Goal: Answer question/provide support: Share knowledge or assist other users

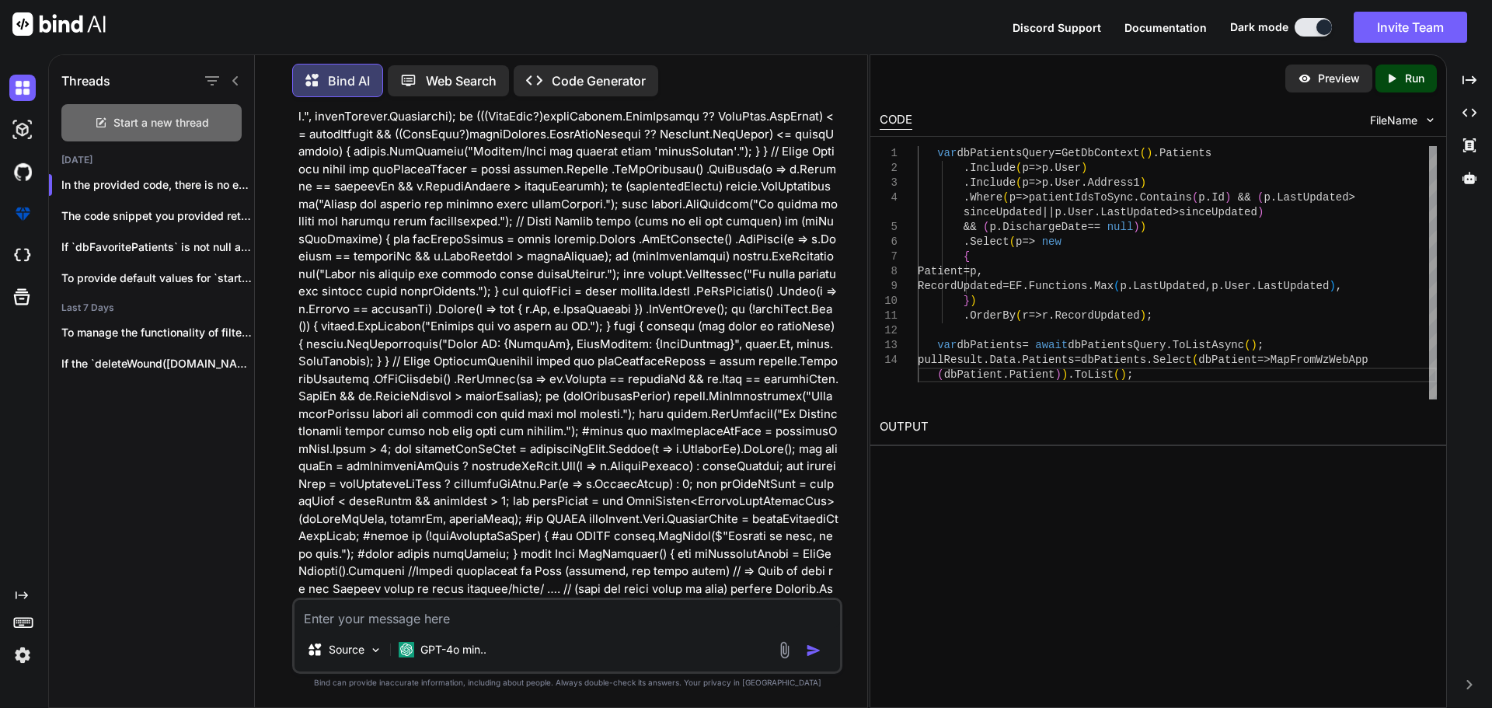
scroll to position [2408, 0]
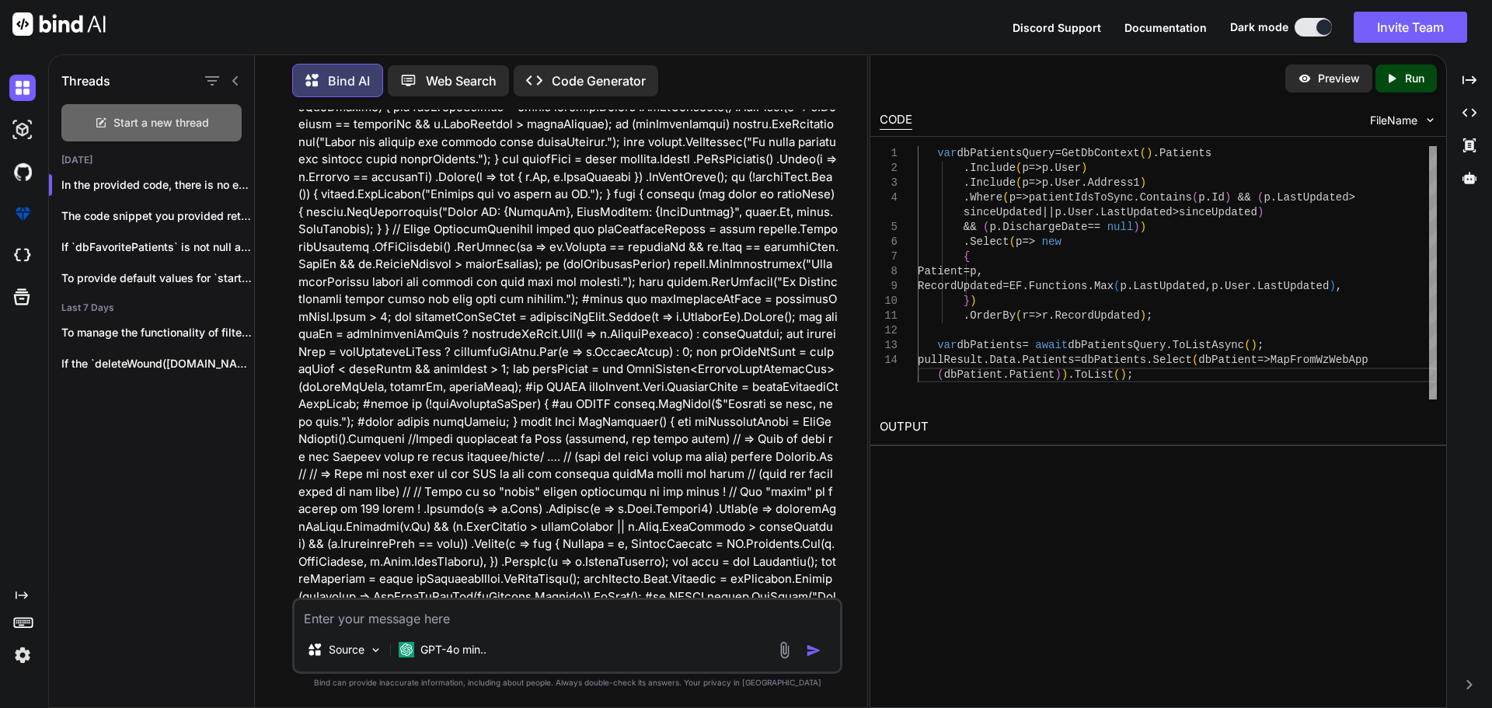
click at [136, 109] on div "Start a new thread" at bounding box center [151, 122] width 180 height 37
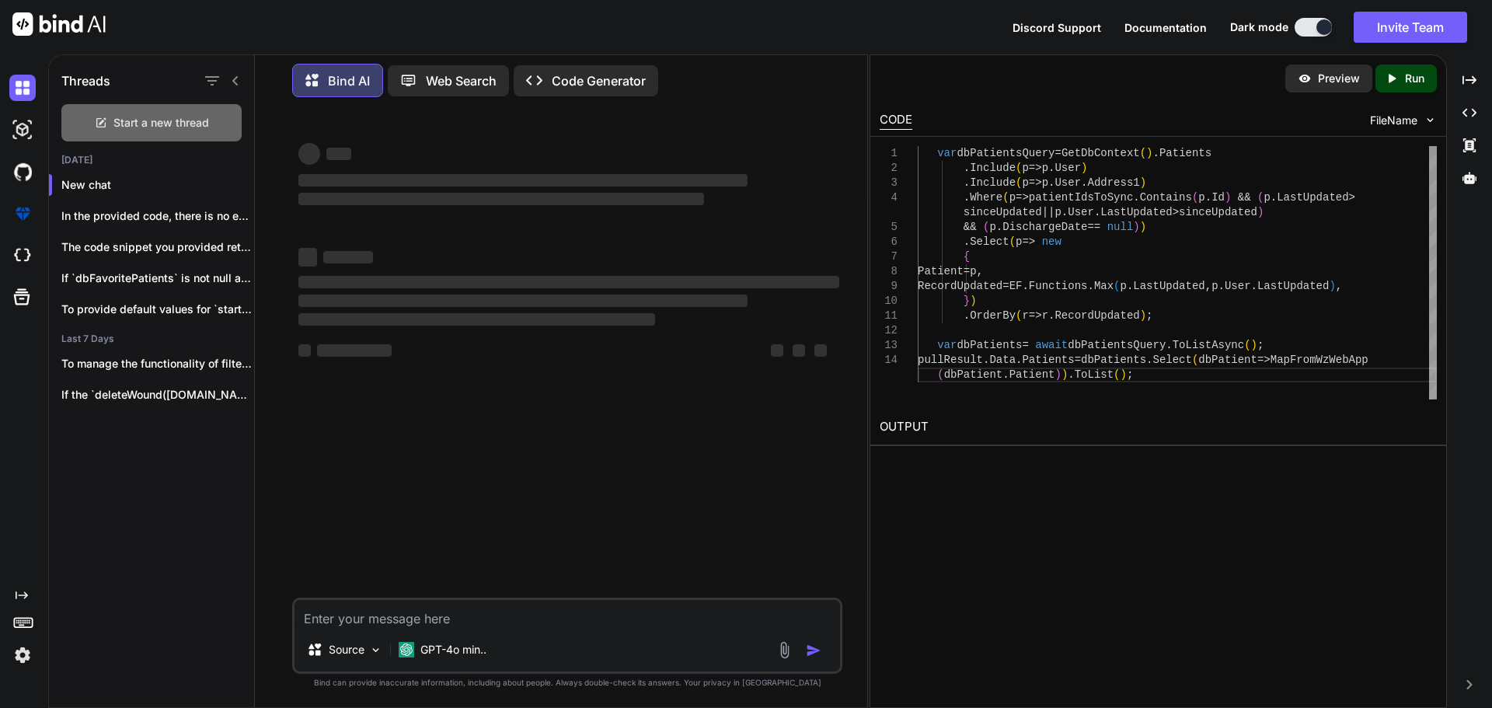
scroll to position [0, 0]
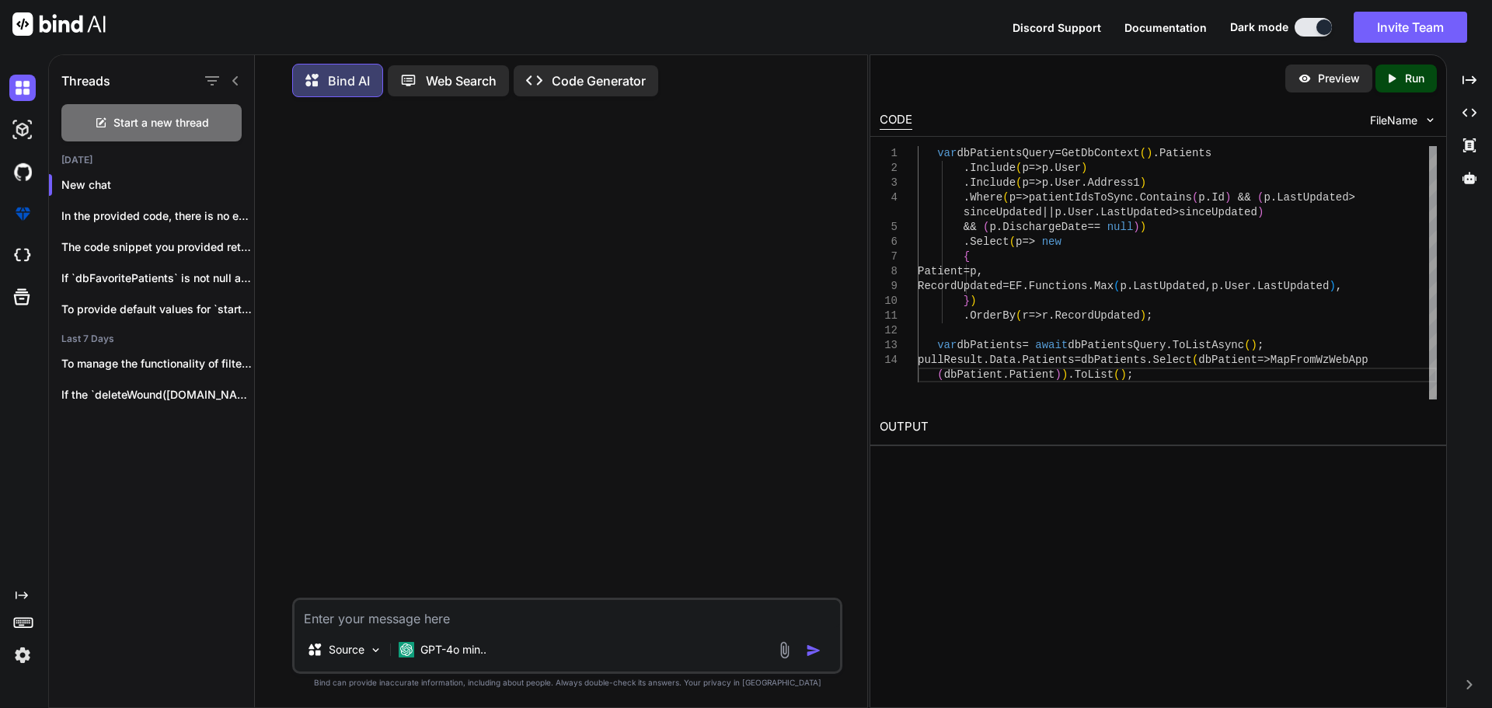
click at [337, 615] on textarea at bounding box center [566, 614] width 545 height 28
paste textarea "[HttpGet("PullEntities")] [ProducesResponseType(typeof(PullResult<PatientPullRe…"
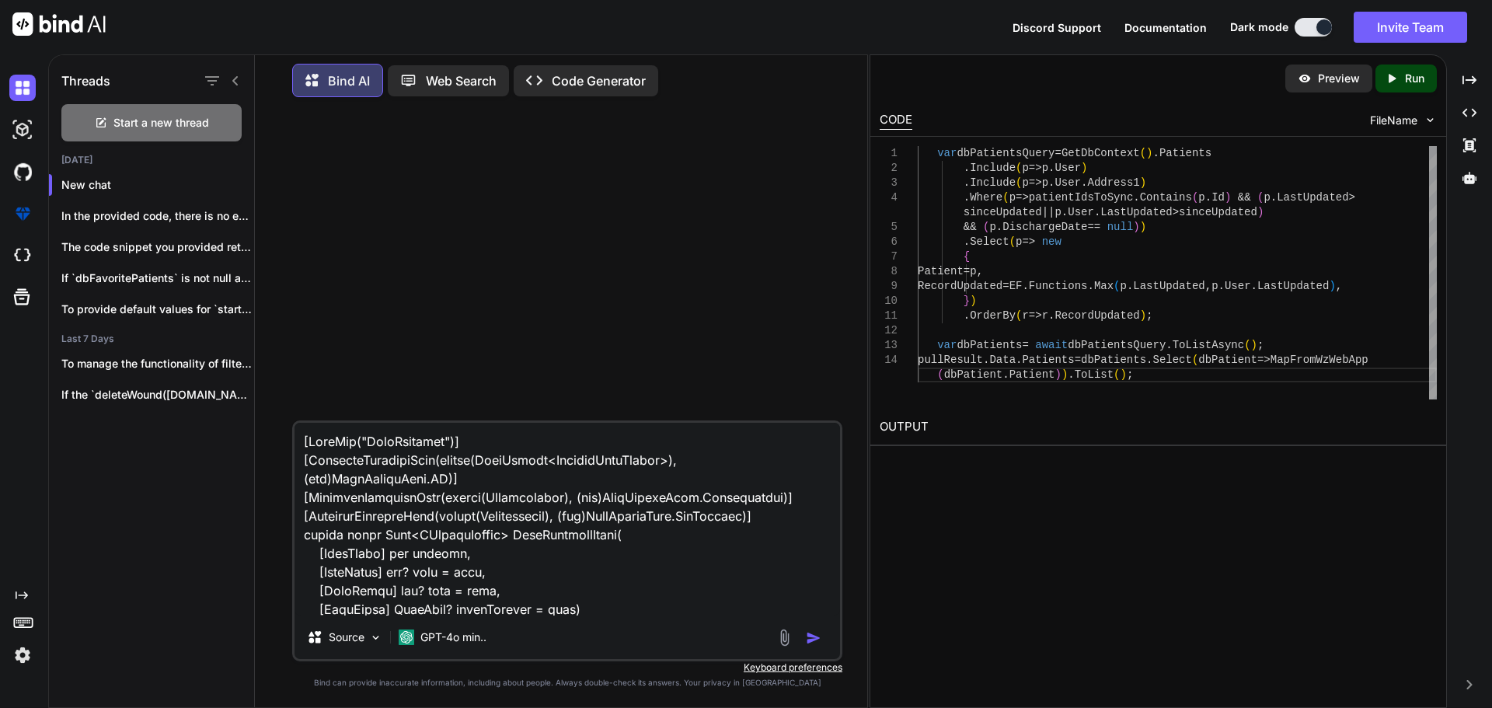
scroll to position [468, 0]
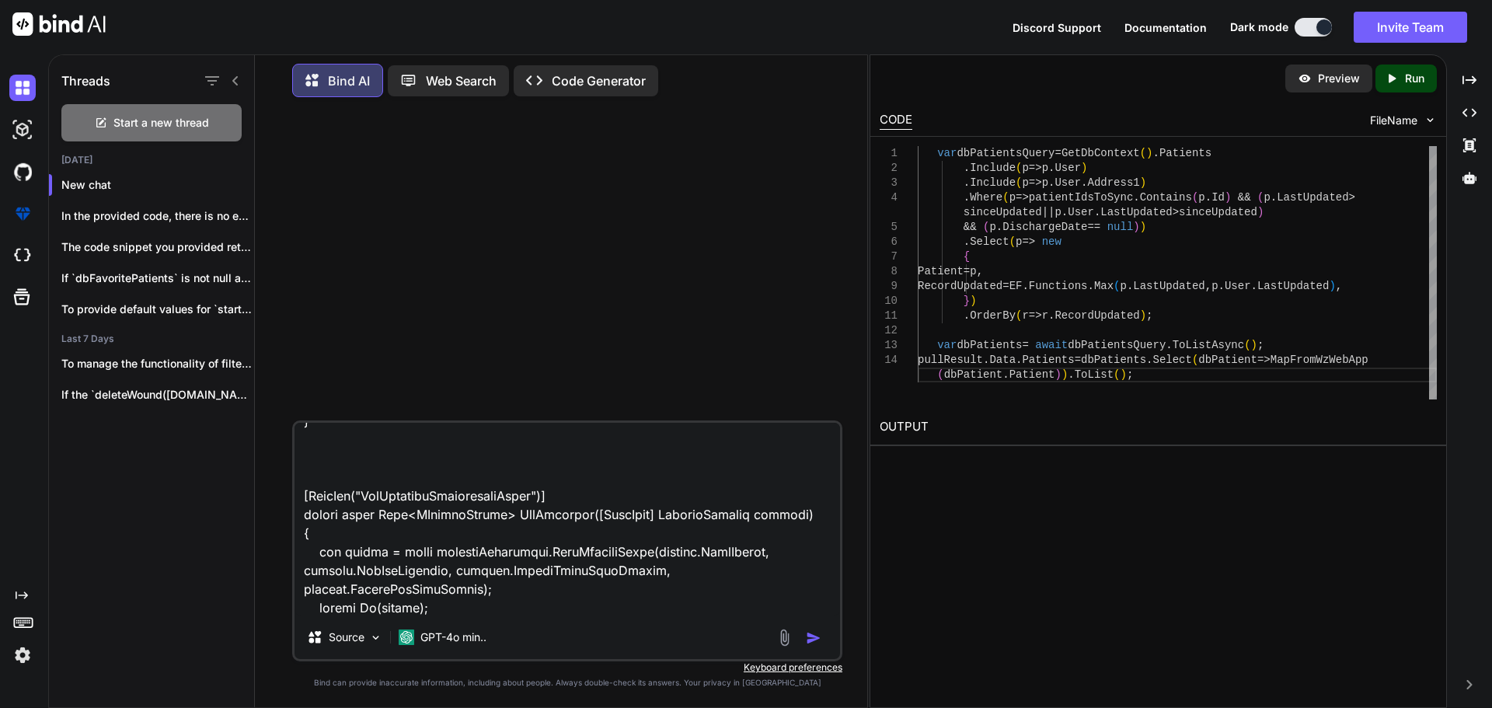
type textarea "[HttpGet("PullEntities")] [ProducesResponseType(typeof(PullResult<PatientPullRe…"
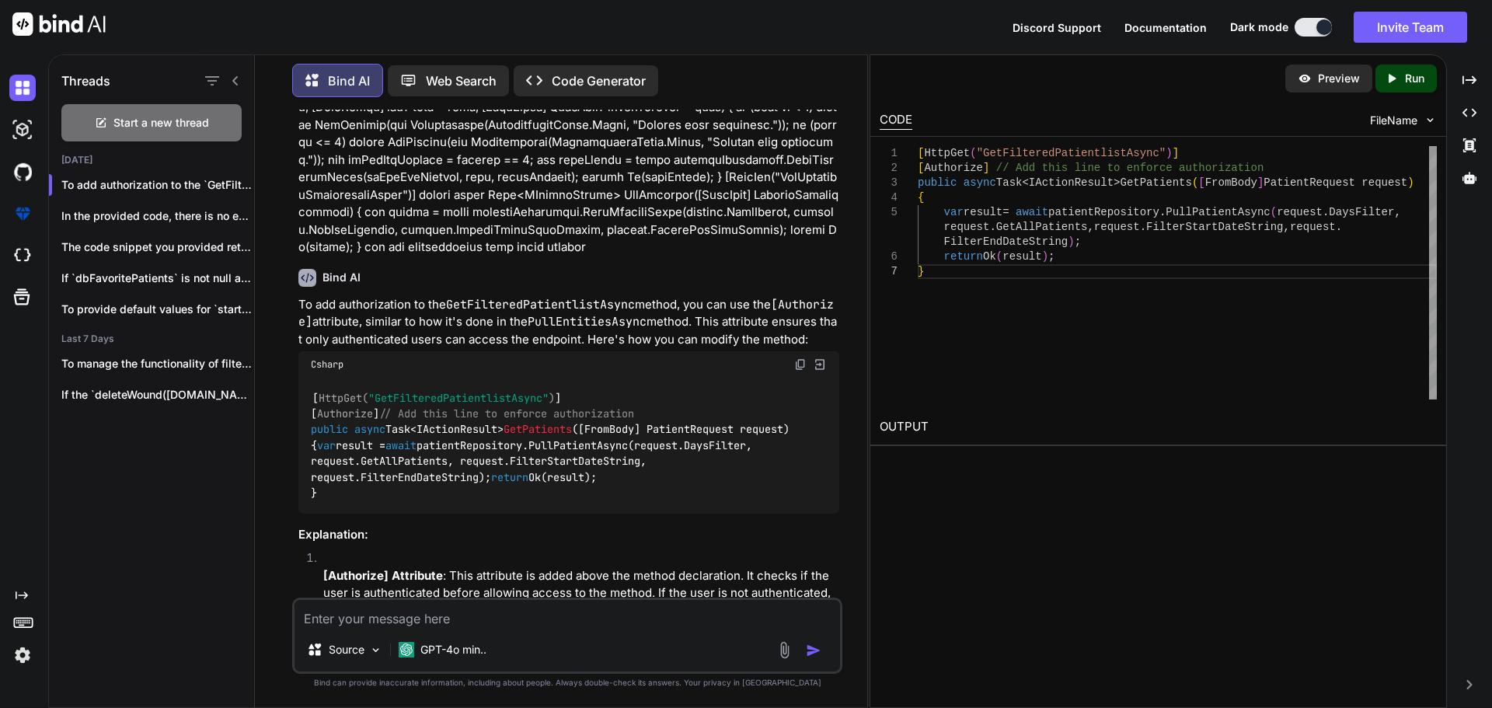
scroll to position [0, 0]
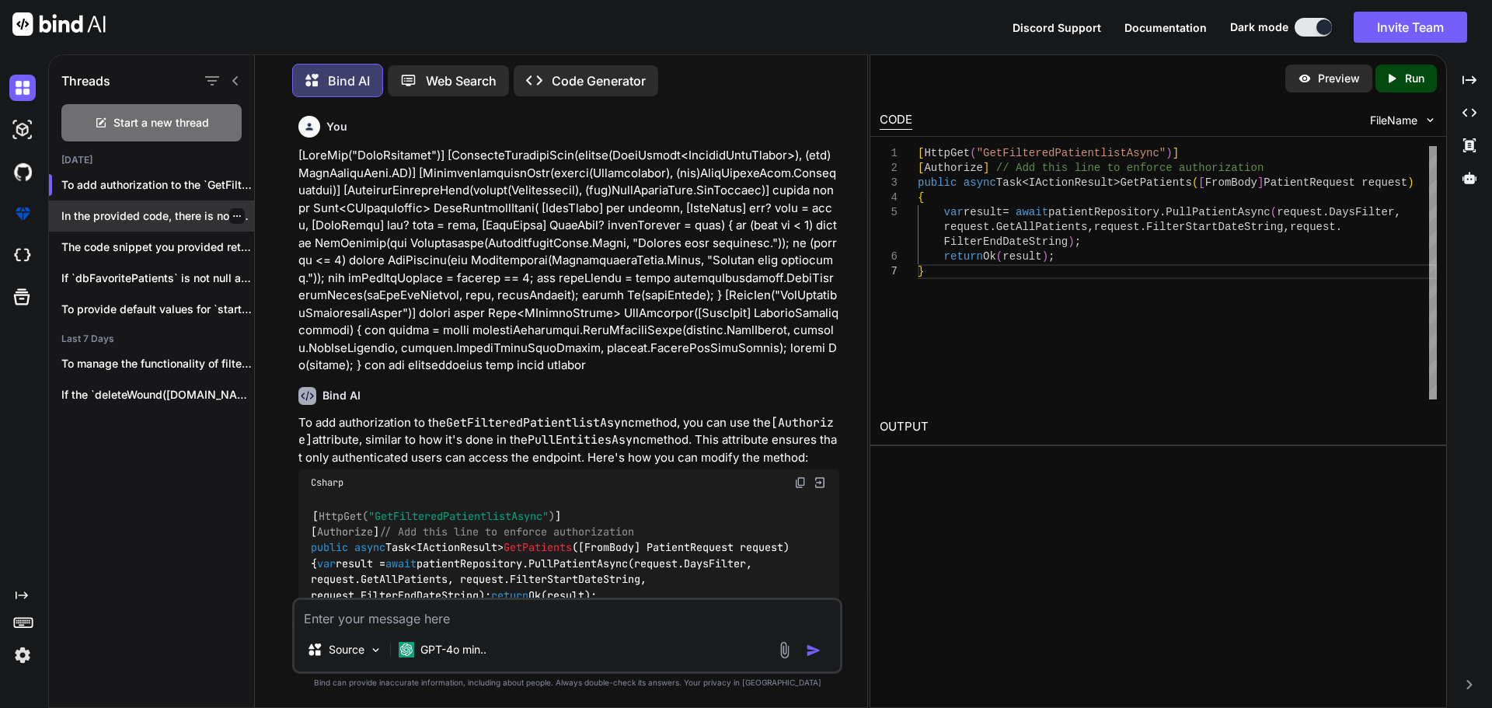
click at [162, 221] on div "In the provided code, there is no explic..." at bounding box center [151, 215] width 205 height 31
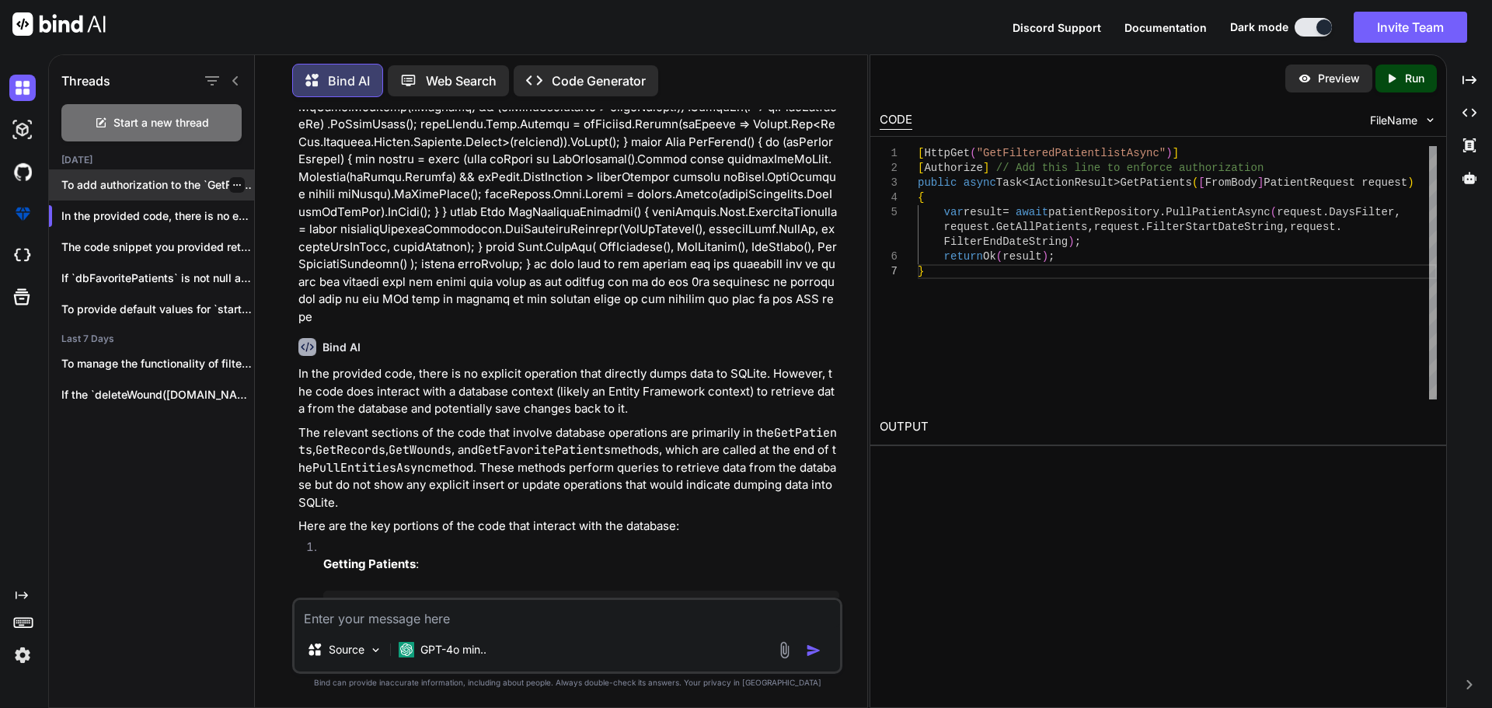
scroll to position [3574, 0]
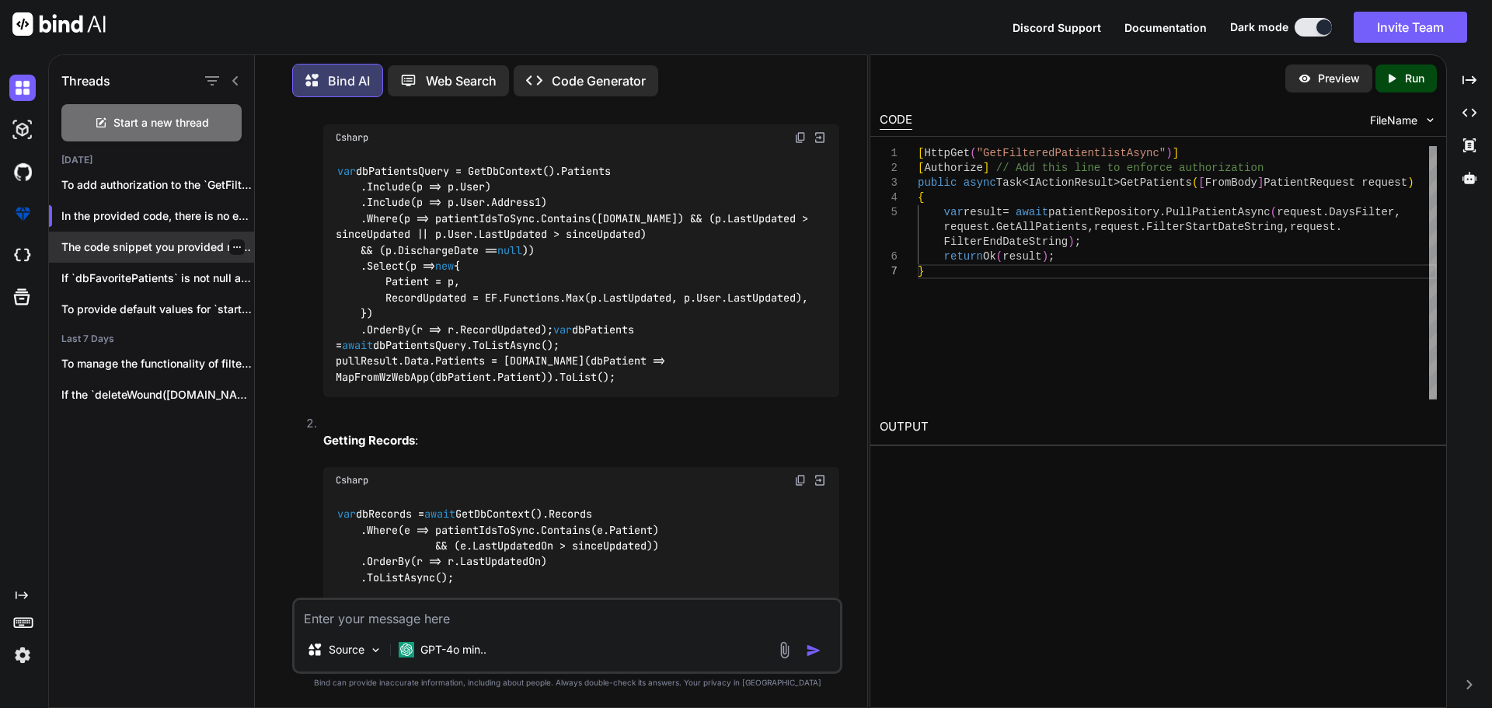
click at [117, 239] on p "The code snippet you provided retrieves ..." at bounding box center [157, 247] width 193 height 16
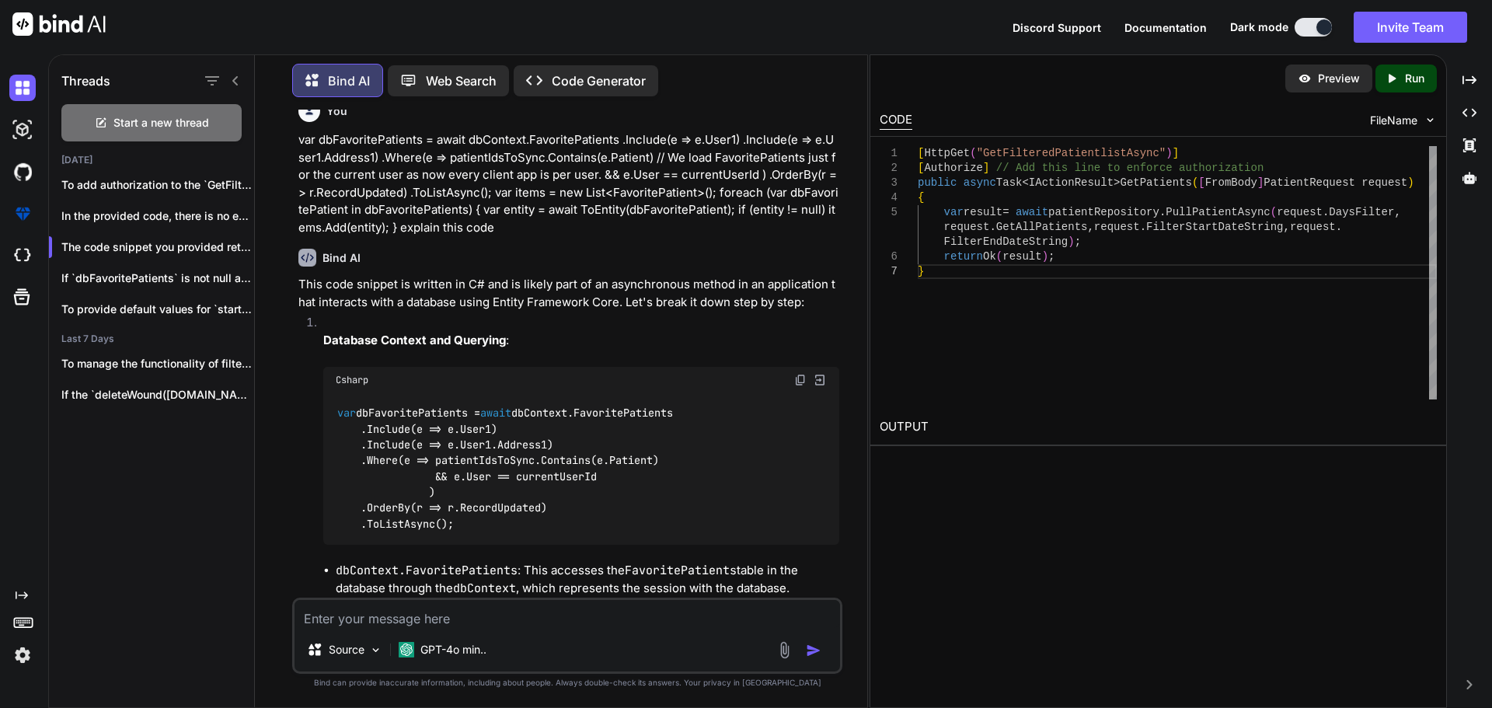
scroll to position [0, 0]
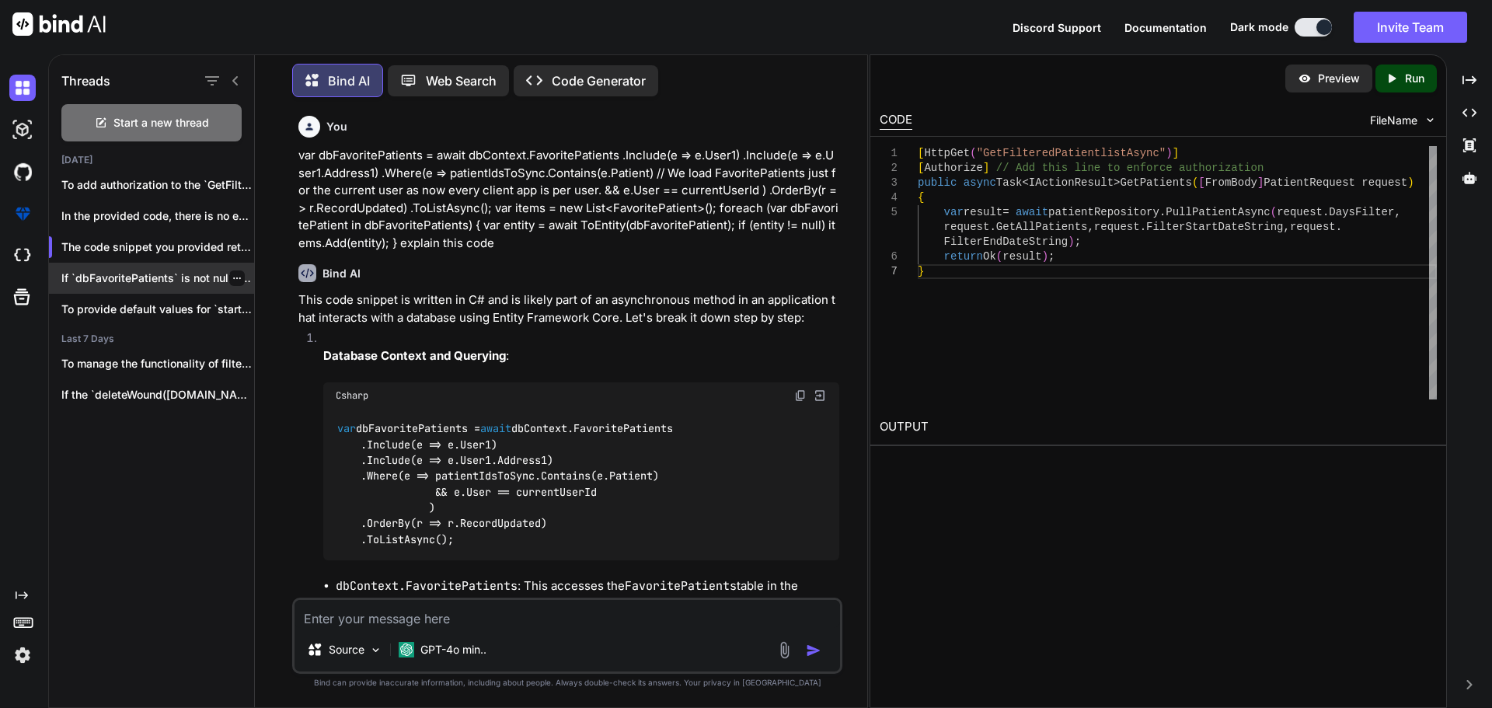
click at [131, 279] on p "If `dbFavoritePatients` is not null and ..." at bounding box center [157, 278] width 193 height 16
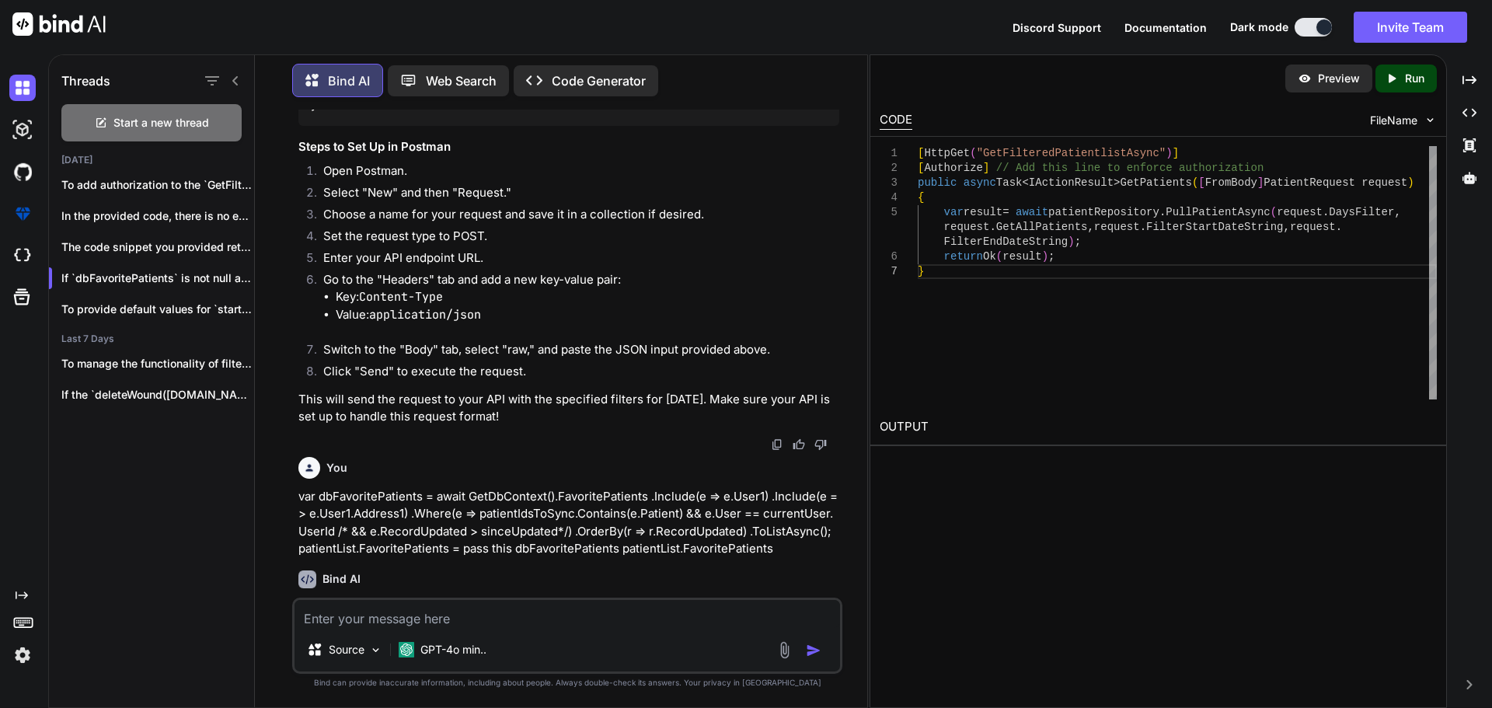
scroll to position [230, 0]
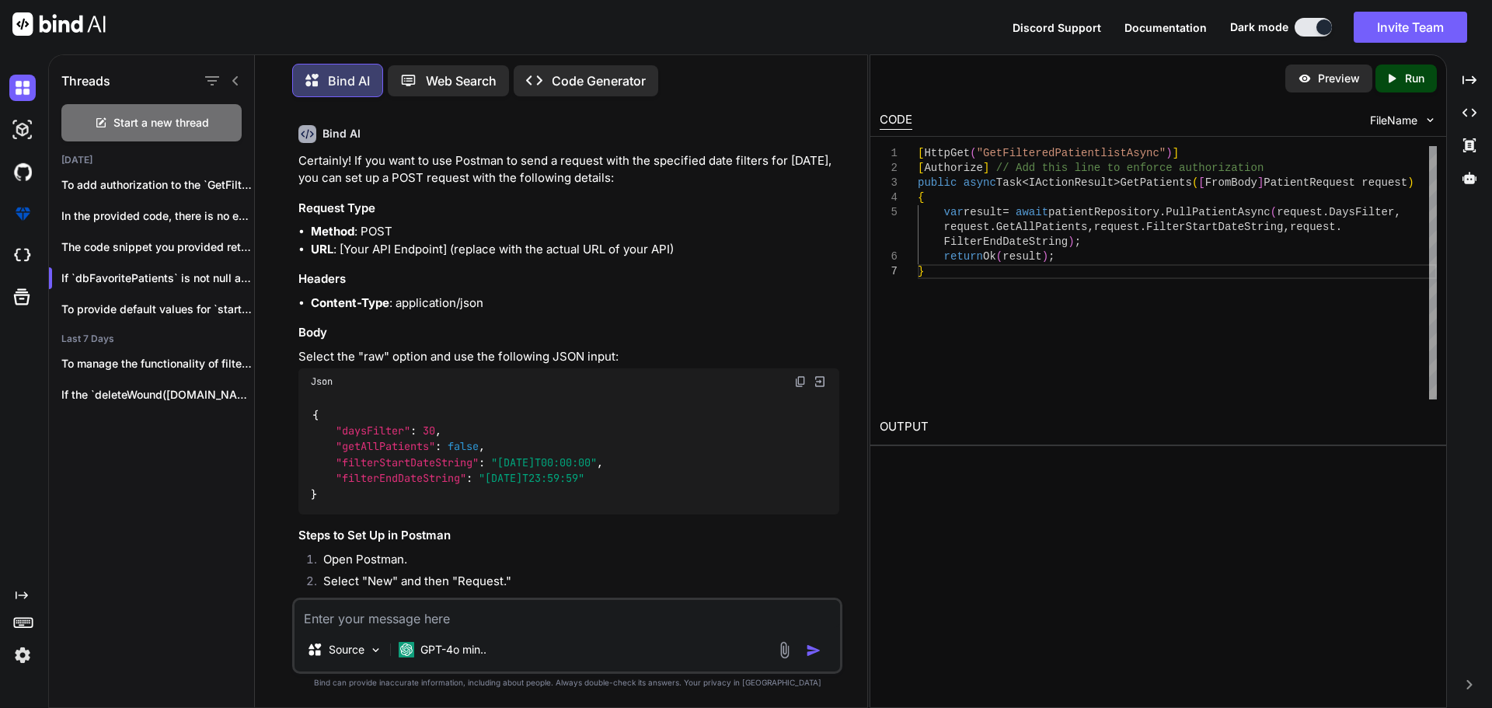
drag, startPoint x: 502, startPoint y: 465, endPoint x: 624, endPoint y: 461, distance: 122.0
click at [597, 461] on span ""2023-10-10T00:00:00"" at bounding box center [544, 462] width 106 height 14
copy span "2023-10-10T00:00:00"
drag, startPoint x: 491, startPoint y: 475, endPoint x: 608, endPoint y: 479, distance: 116.6
click at [584, 479] on span ""2023-10-10T23:59:59"" at bounding box center [532, 479] width 106 height 14
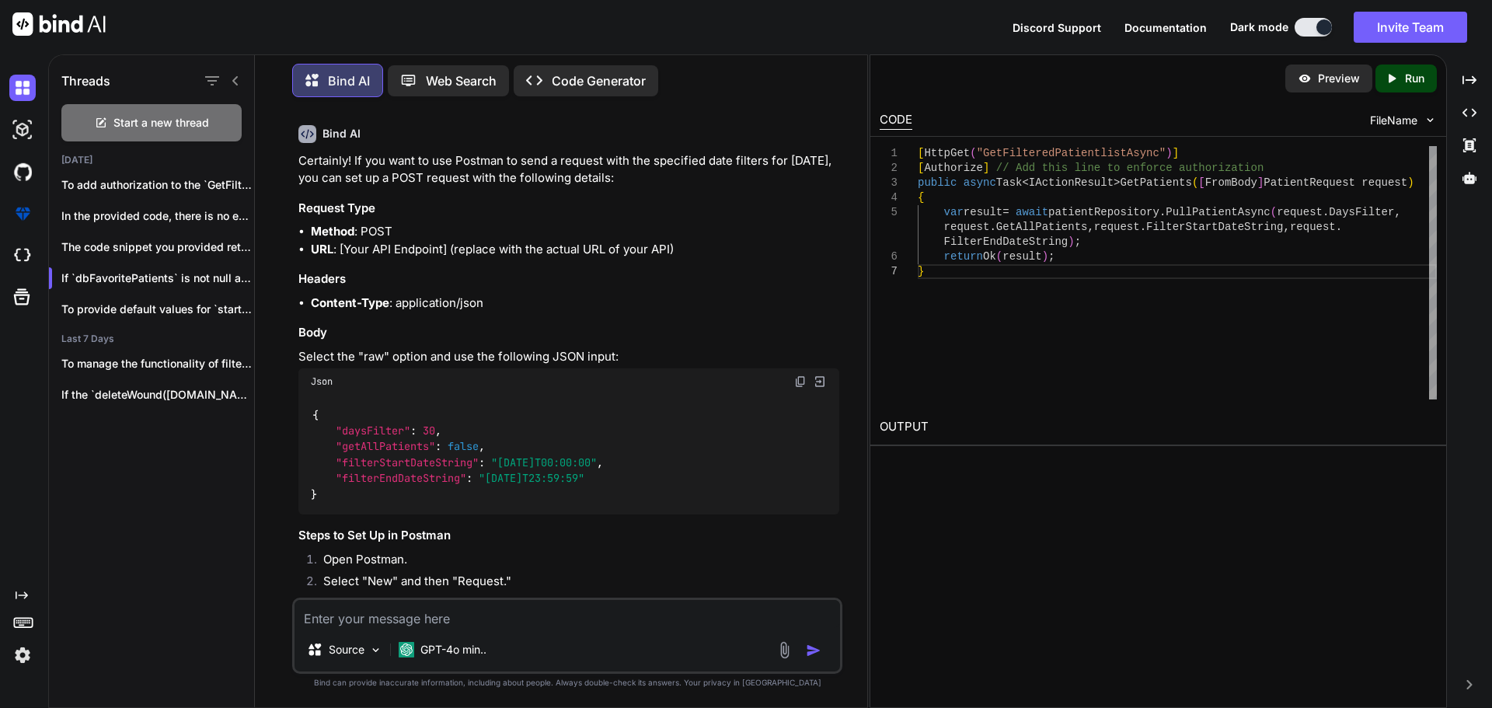
copy span "2023-10-10T23:59:59"
click at [108, 112] on div "Start a new thread" at bounding box center [151, 122] width 180 height 37
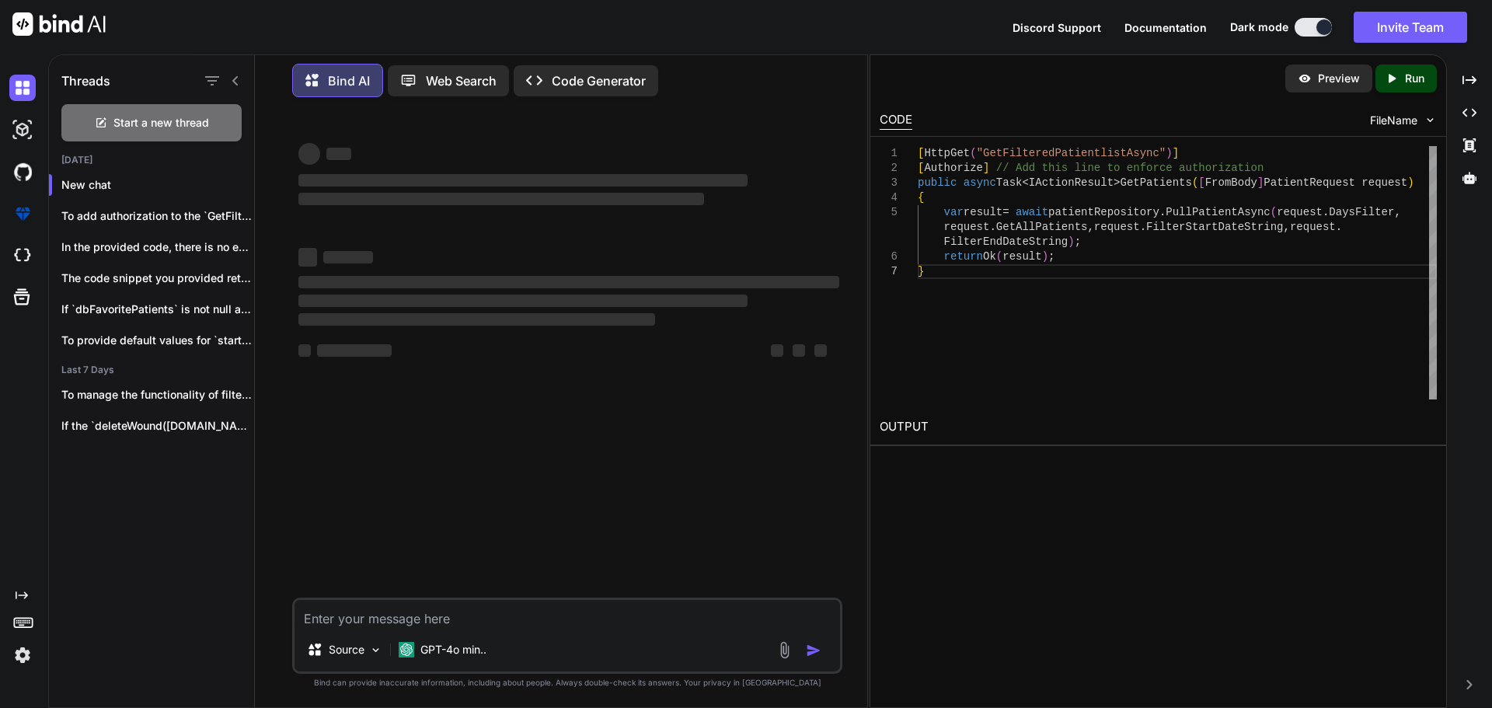
click at [363, 616] on textarea at bounding box center [566, 614] width 545 height 28
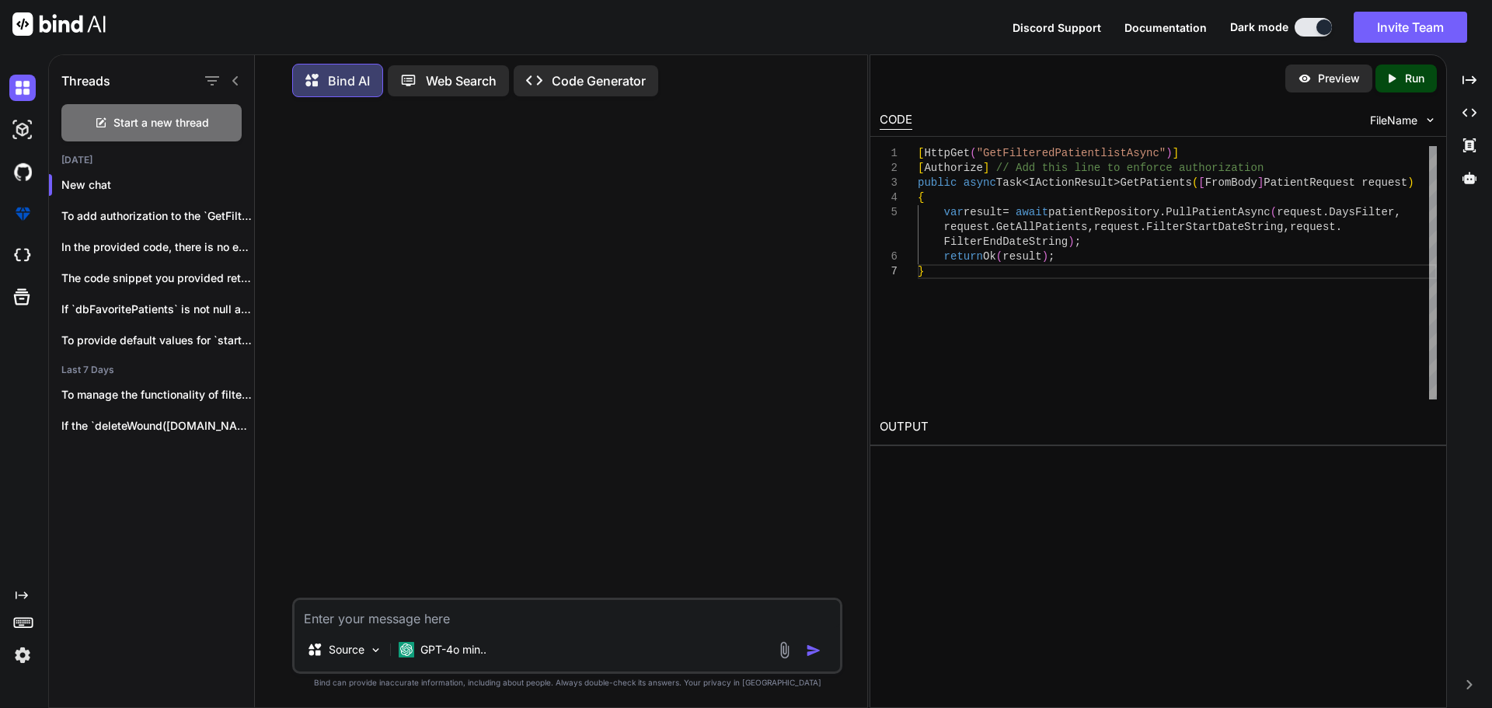
paste textarea "public async Task<GetPatientList> PullPatientAsync(int? daysFilter, bool getAll…"
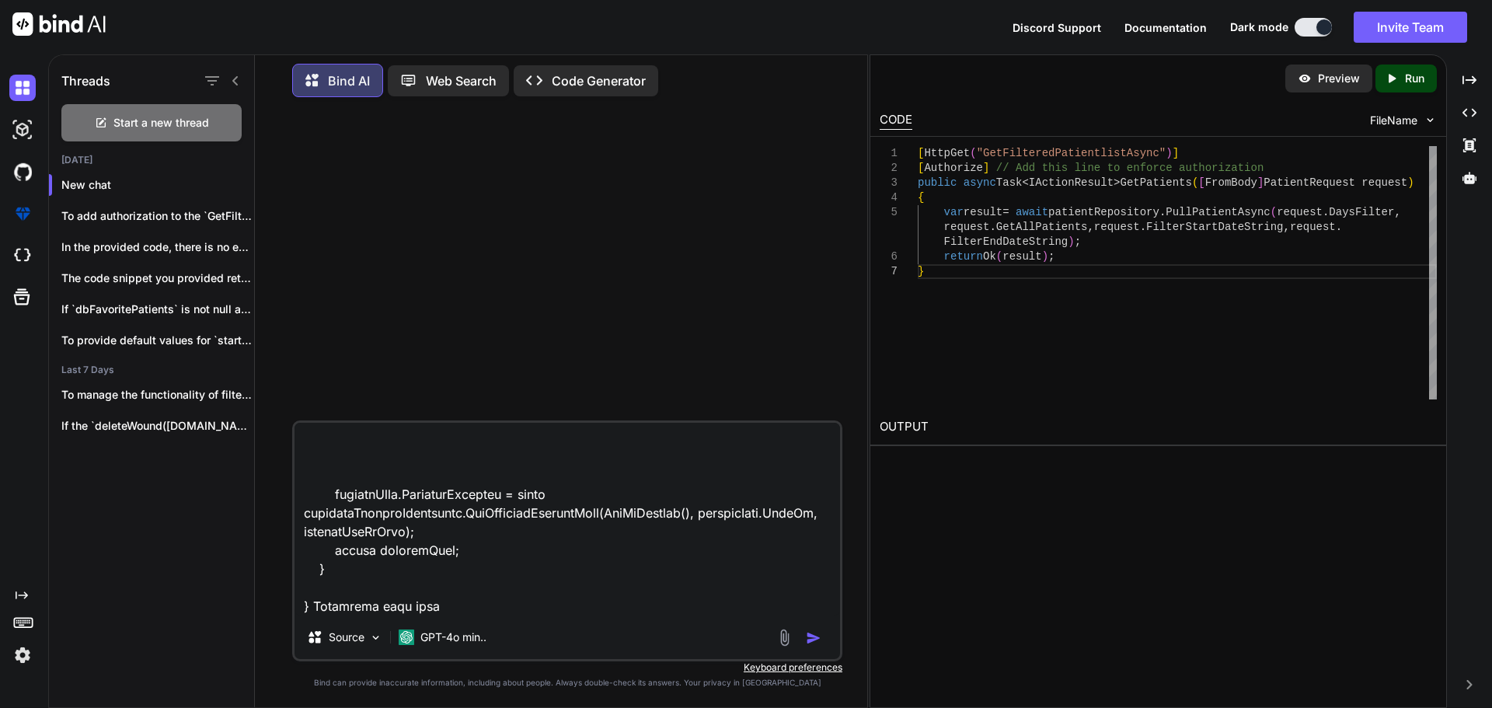
type textarea "public async Task<GetPatientList> PullPatientAsync(int? daysFilter, bool getAll…"
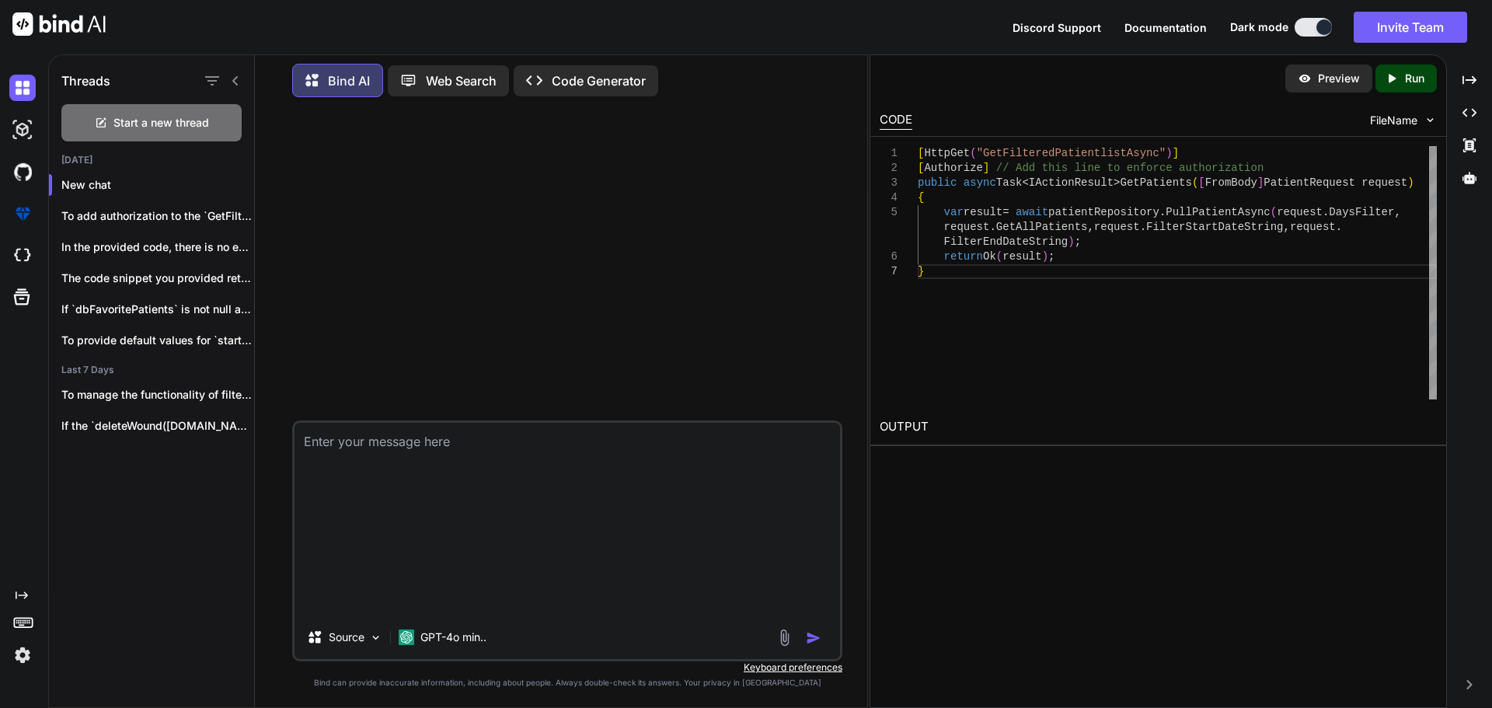
scroll to position [0, 0]
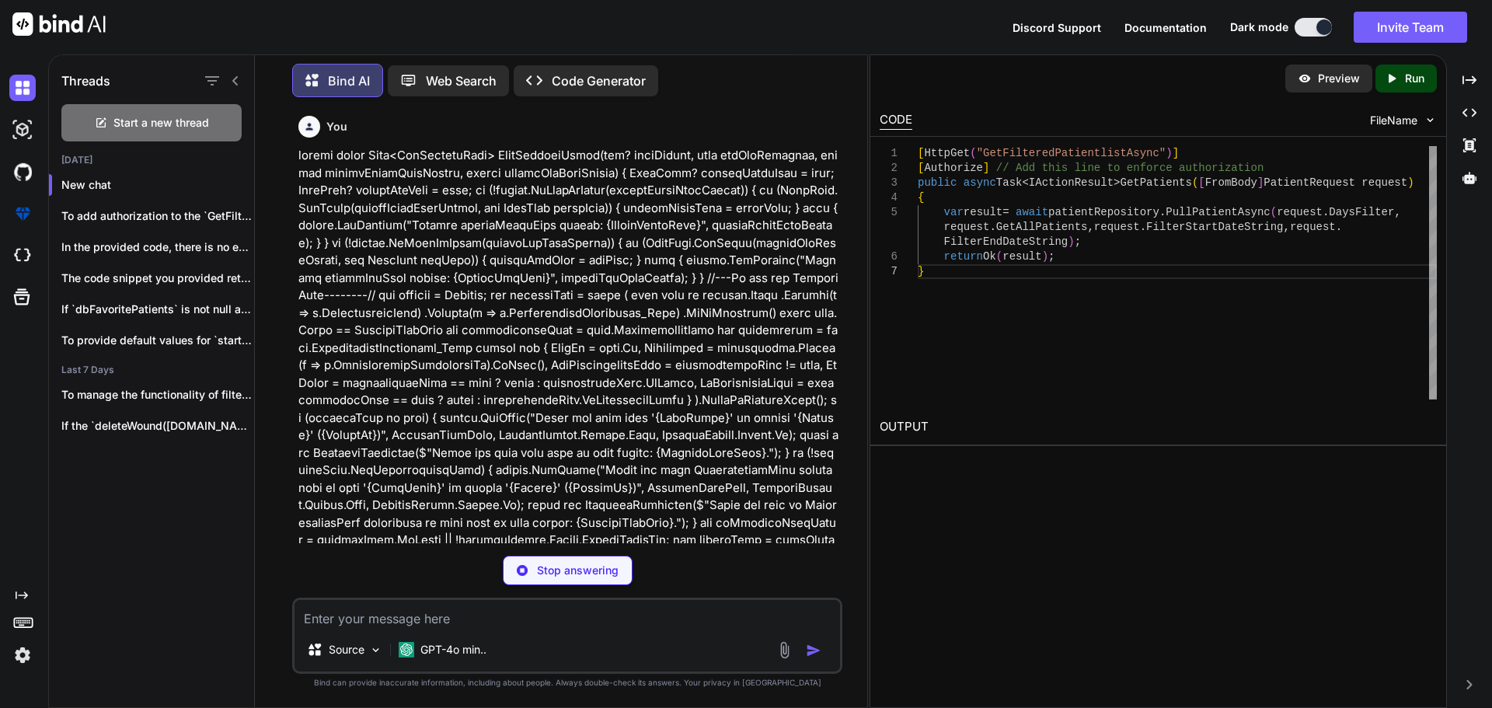
drag, startPoint x: 701, startPoint y: 591, endPoint x: 673, endPoint y: 573, distance: 33.6
drag, startPoint x: 673, startPoint y: 573, endPoint x: 1069, endPoint y: 500, distance: 402.7
click at [1069, 500] on div "Preview Created with Pixso. Run CODE FileName 1 2 3 4 5 6 7 [ HttpGet ( "GetFil…" at bounding box center [1157, 380] width 577 height 653
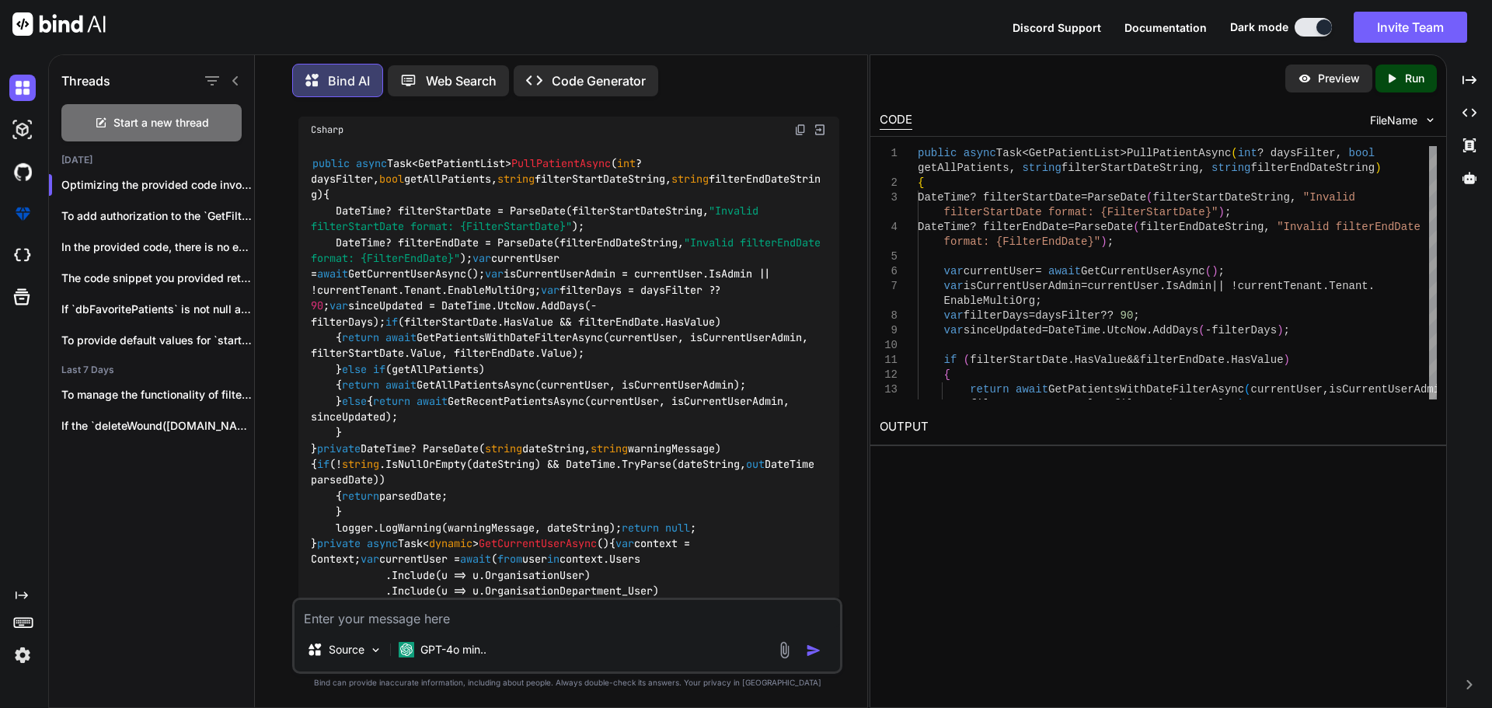
scroll to position [1964, 0]
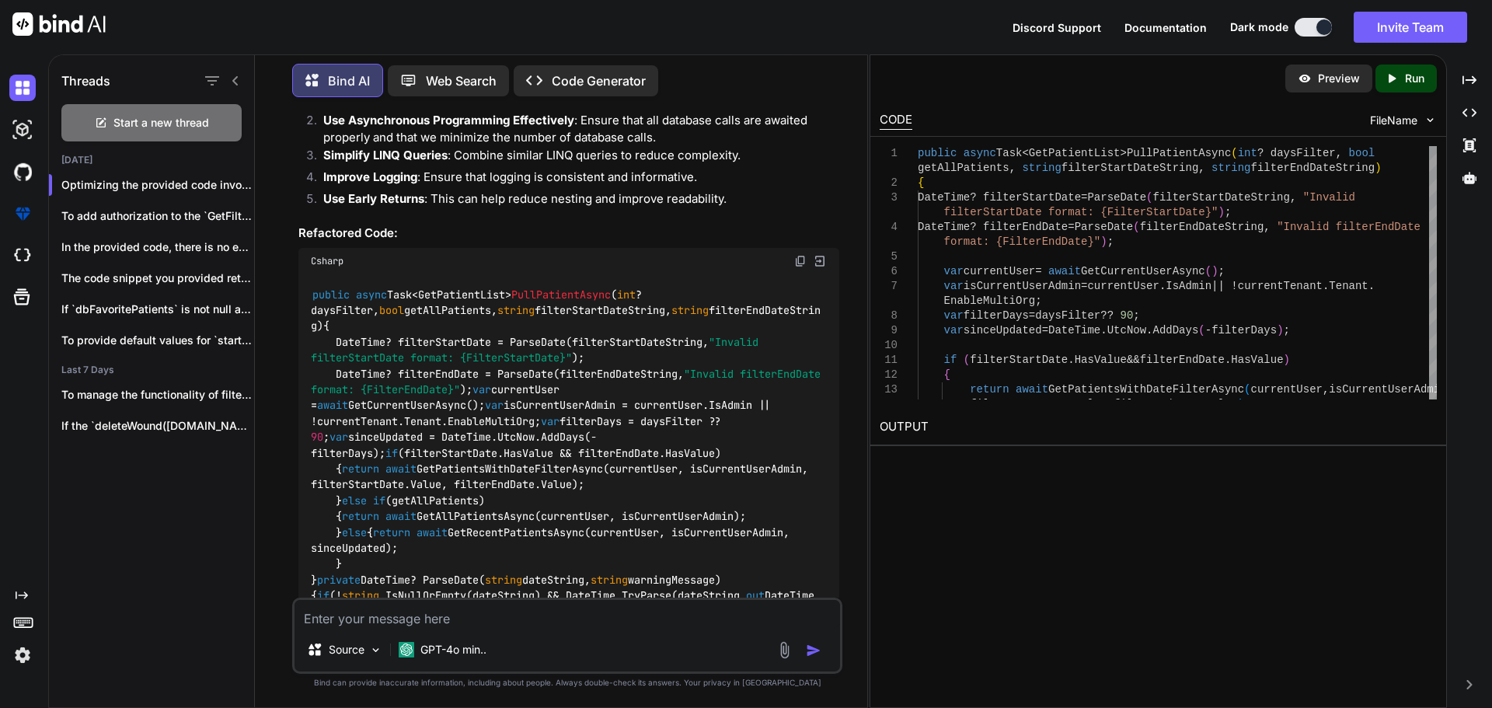
click at [803, 255] on img at bounding box center [800, 261] width 12 height 12
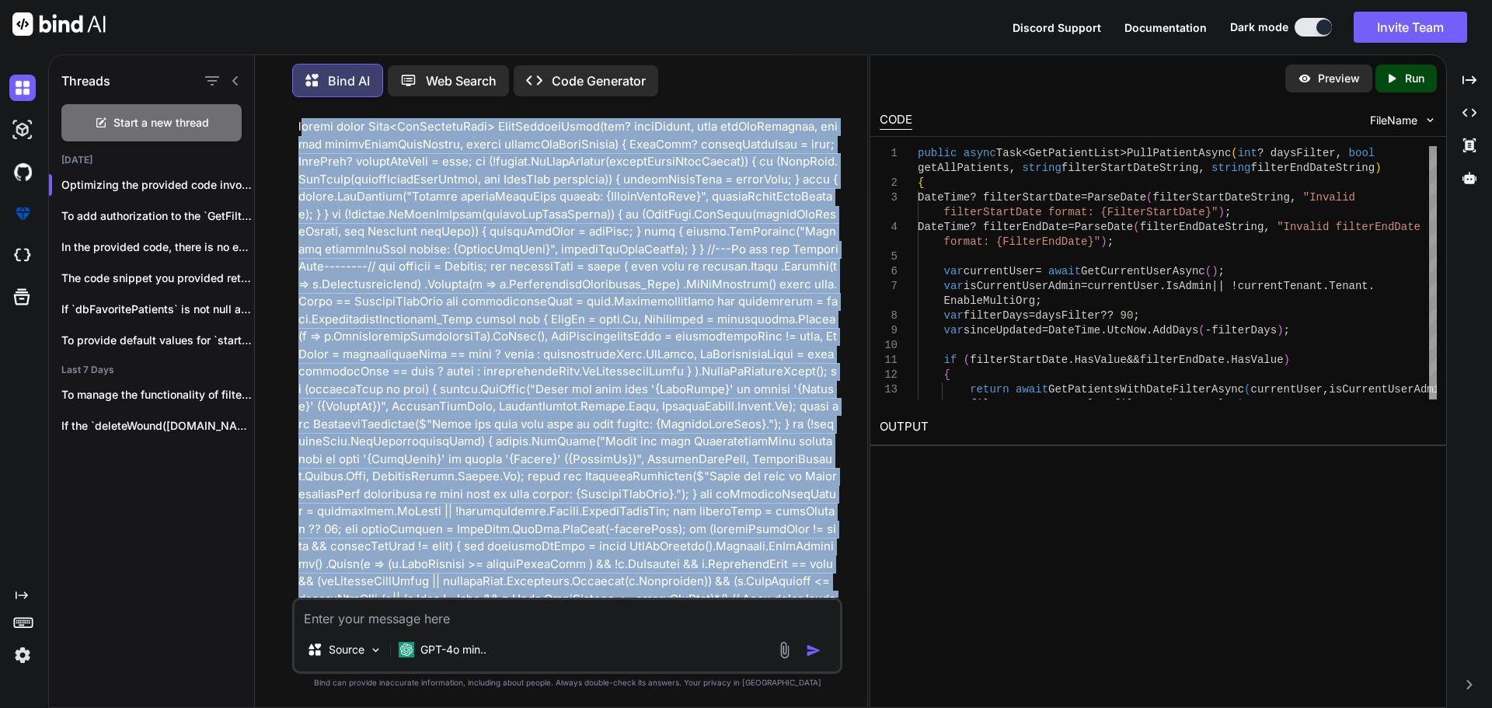
scroll to position [0, 0]
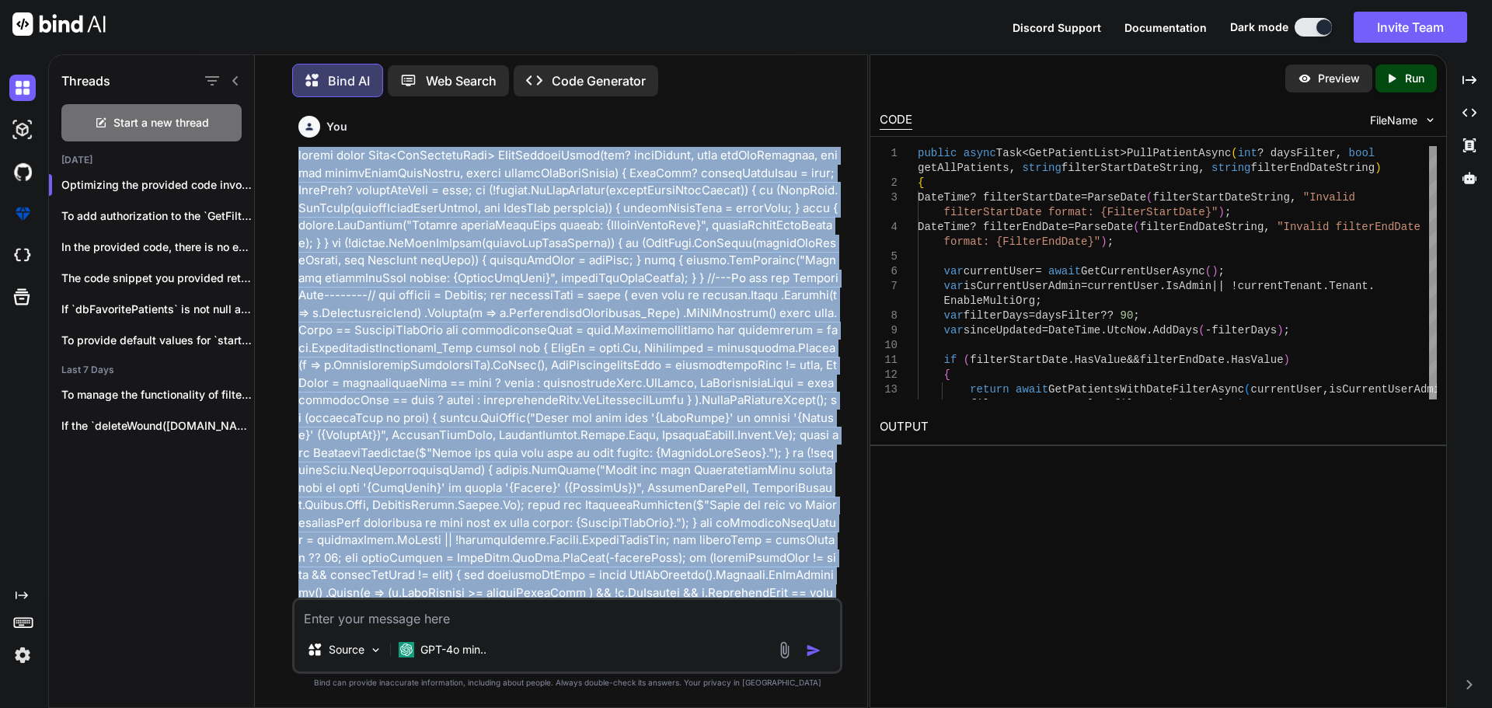
drag, startPoint x: 623, startPoint y: 448, endPoint x: 294, endPoint y: 156, distance: 440.3
click at [294, 156] on div "You Bind AI Optimizing the provided code involves several strategies, including…" at bounding box center [567, 408] width 550 height 597
copy p "public async Task<GetPatientList> PullPatientAsync(int? daysFilter, bool getAll…"
click at [24, 90] on img at bounding box center [22, 88] width 26 height 26
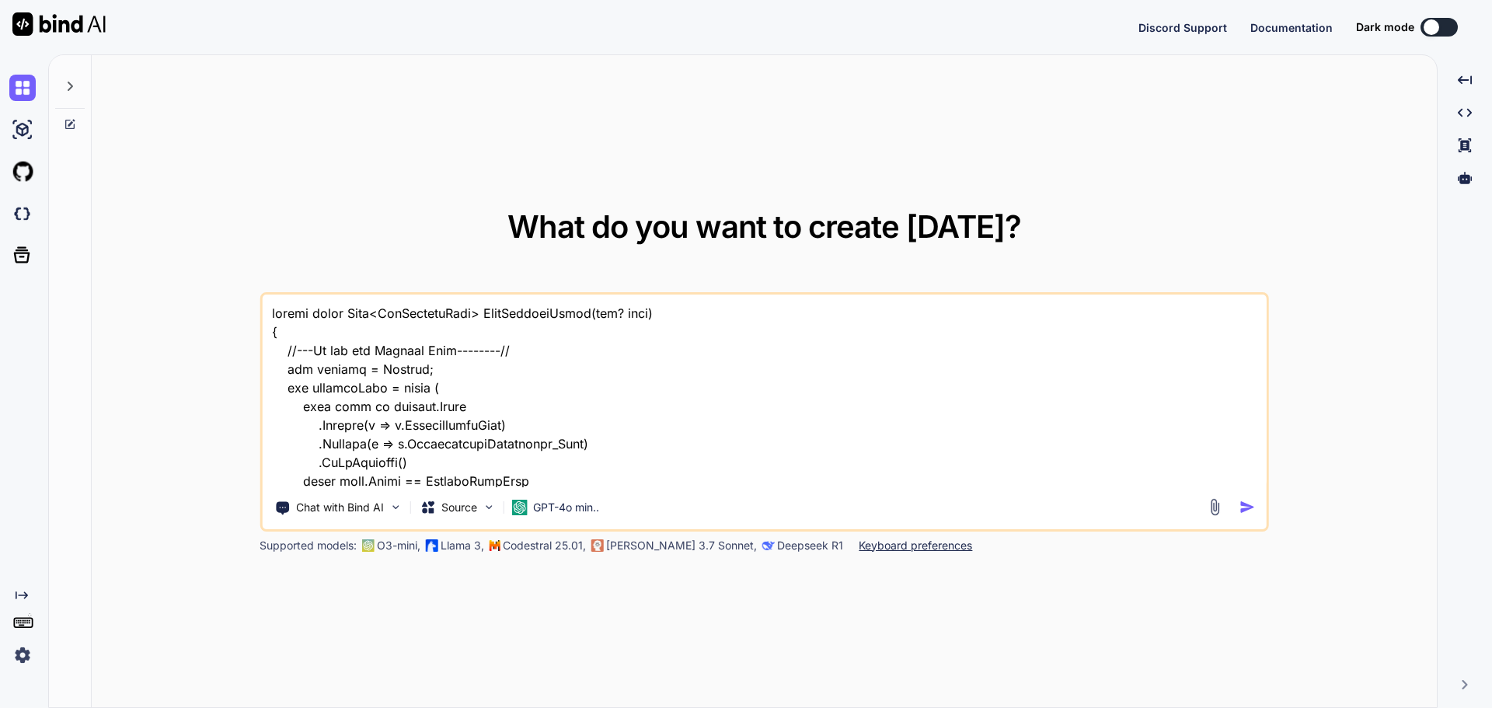
click at [18, 649] on img at bounding box center [22, 655] width 26 height 26
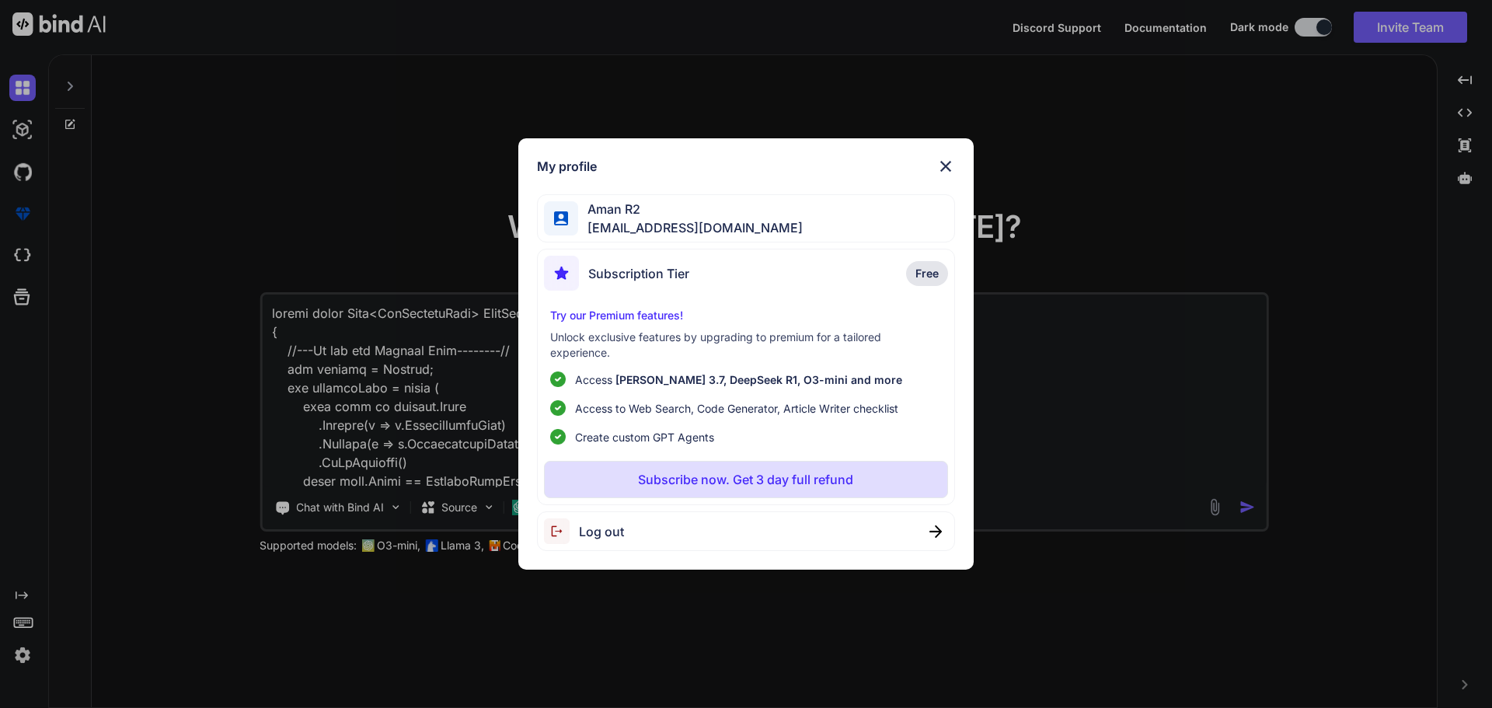
click at [622, 223] on span "[EMAIL_ADDRESS][DOMAIN_NAME]" at bounding box center [690, 227] width 225 height 19
type textarea "x"
click at [801, 232] on div "Aman R2 [EMAIL_ADDRESS][DOMAIN_NAME]" at bounding box center [746, 218] width 419 height 49
click at [948, 165] on img at bounding box center [945, 166] width 19 height 19
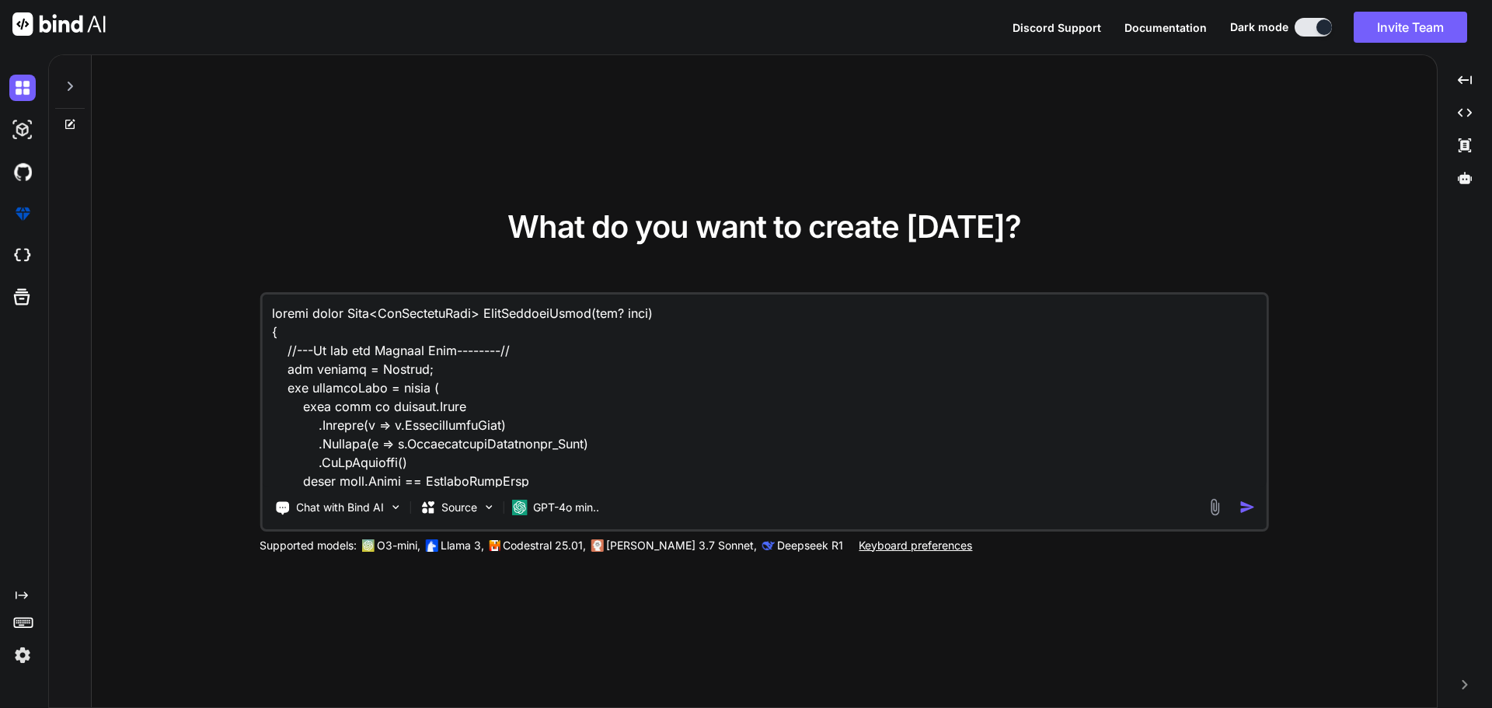
click at [684, 434] on textarea at bounding box center [764, 390] width 1005 height 193
paste textarea "daysFilter, bool getAllPatients, string filterStartDateString, string filterEnd…"
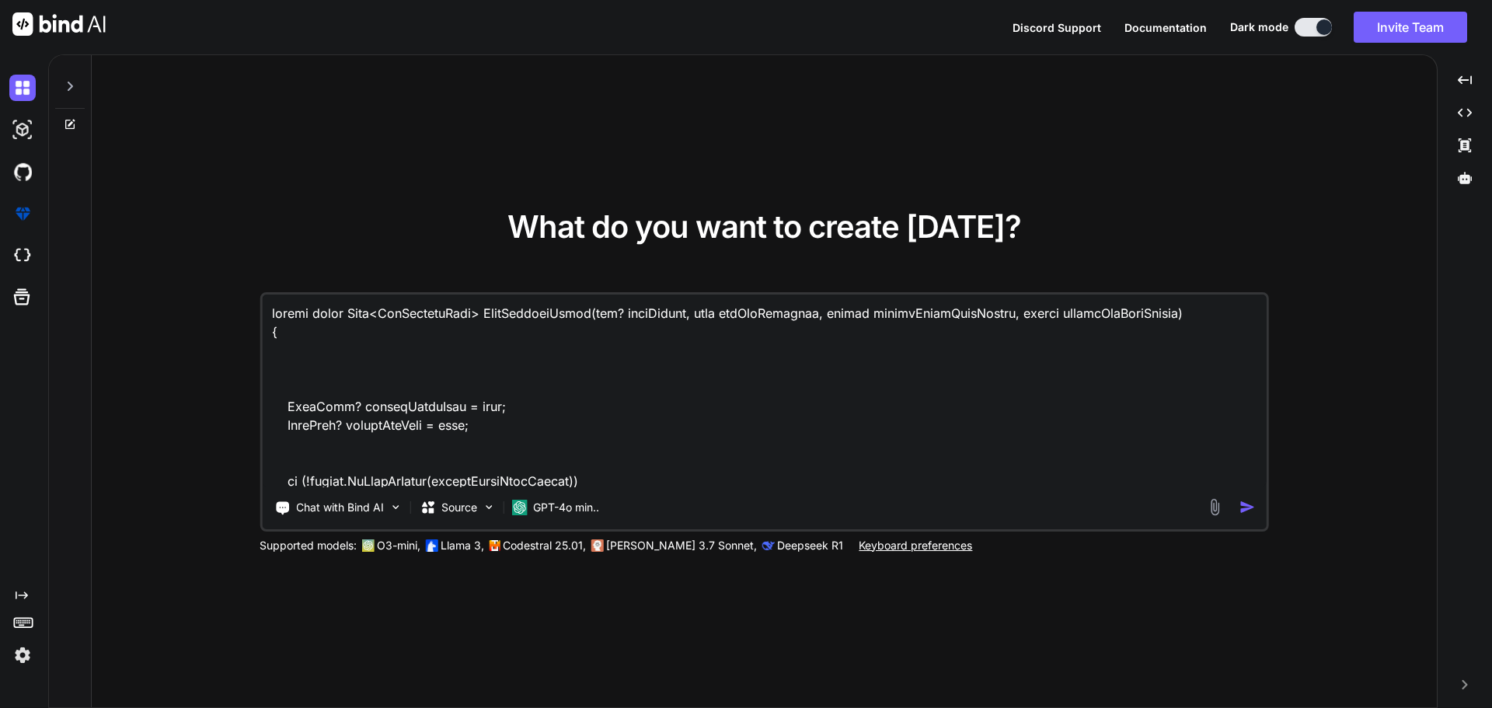
scroll to position [5521, 0]
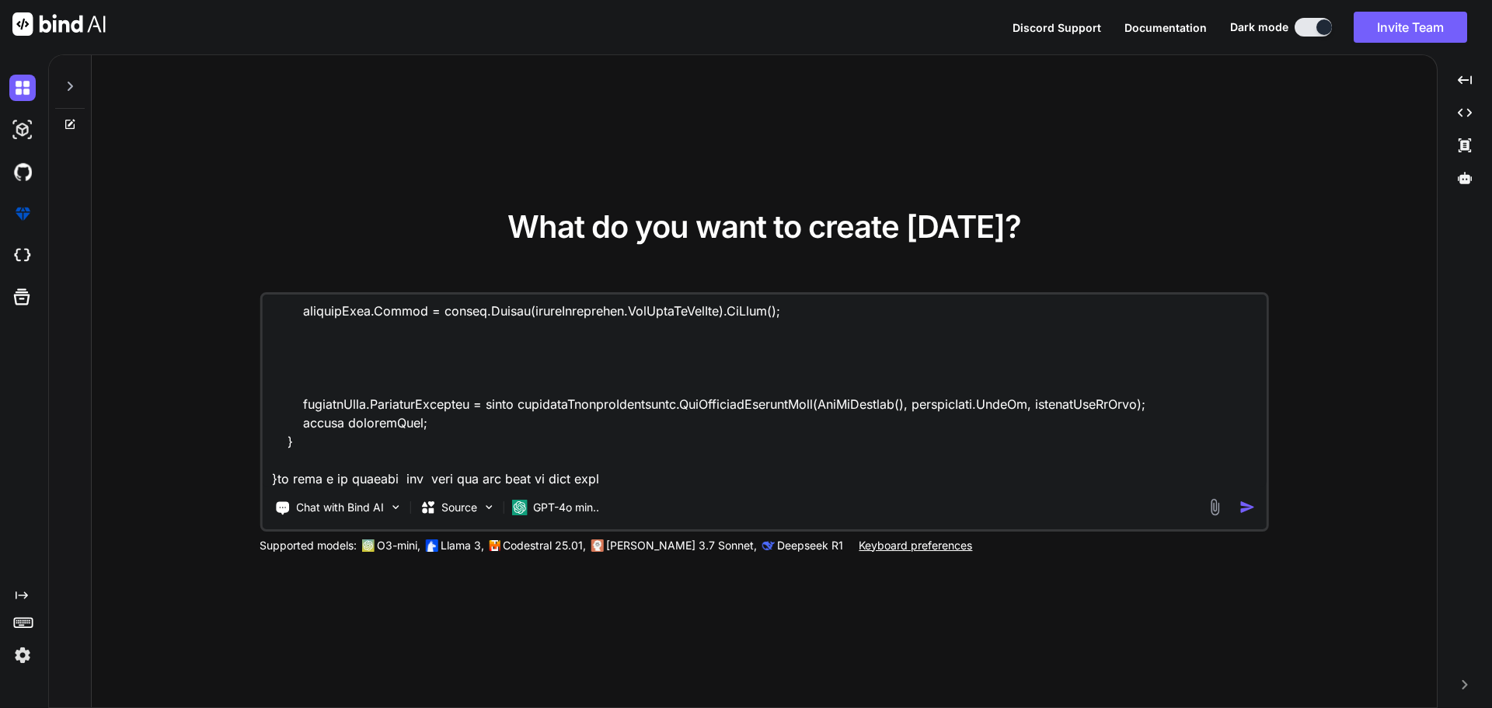
type textarea "public async Task<GetPatientList> PullPatientAsync(int? daysFilter, bool getAll…"
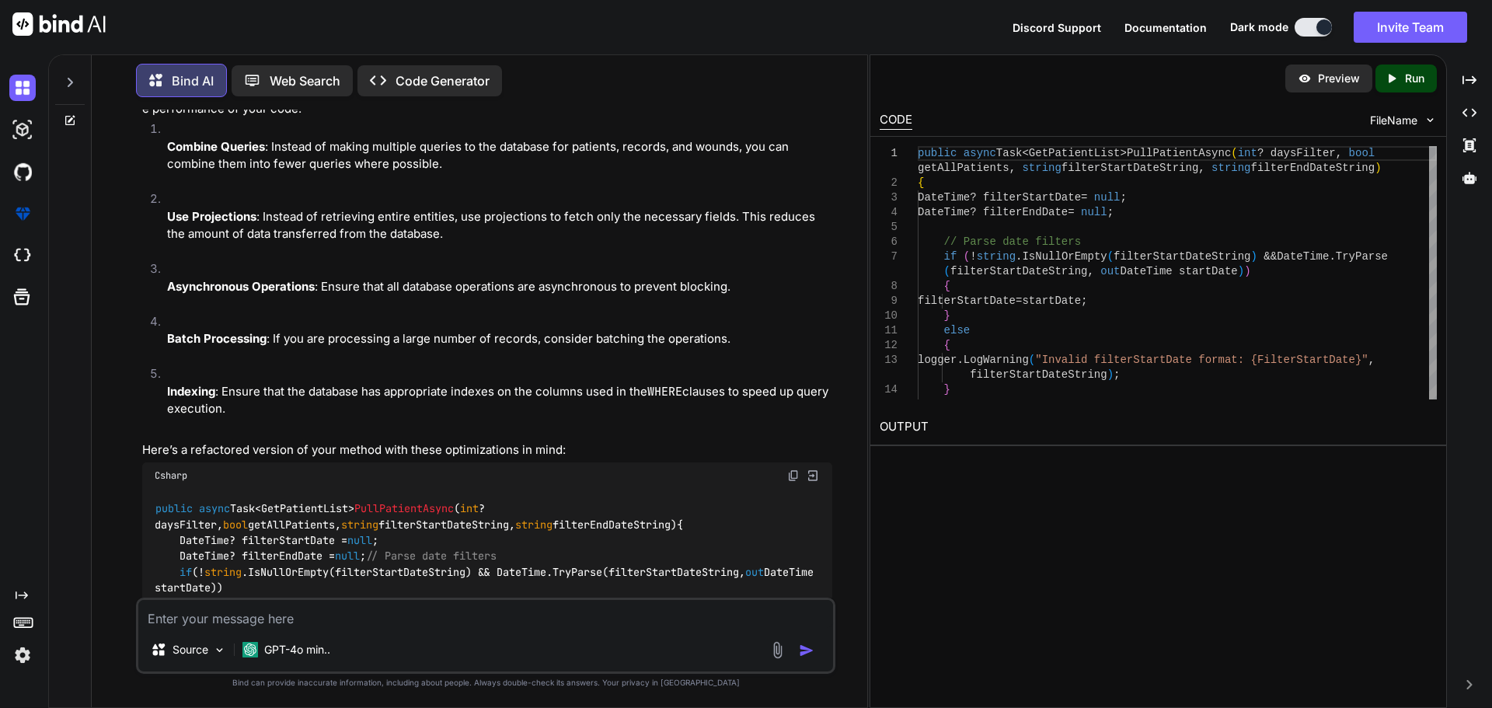
scroll to position [1503, 0]
click at [792, 468] on img at bounding box center [793, 474] width 12 height 12
click at [168, 618] on textarea at bounding box center [485, 614] width 695 height 28
paste textarea "var patientQuery = GetDbContext().Patients.AsNoTracking() .Where(e => !e.IsDele…"
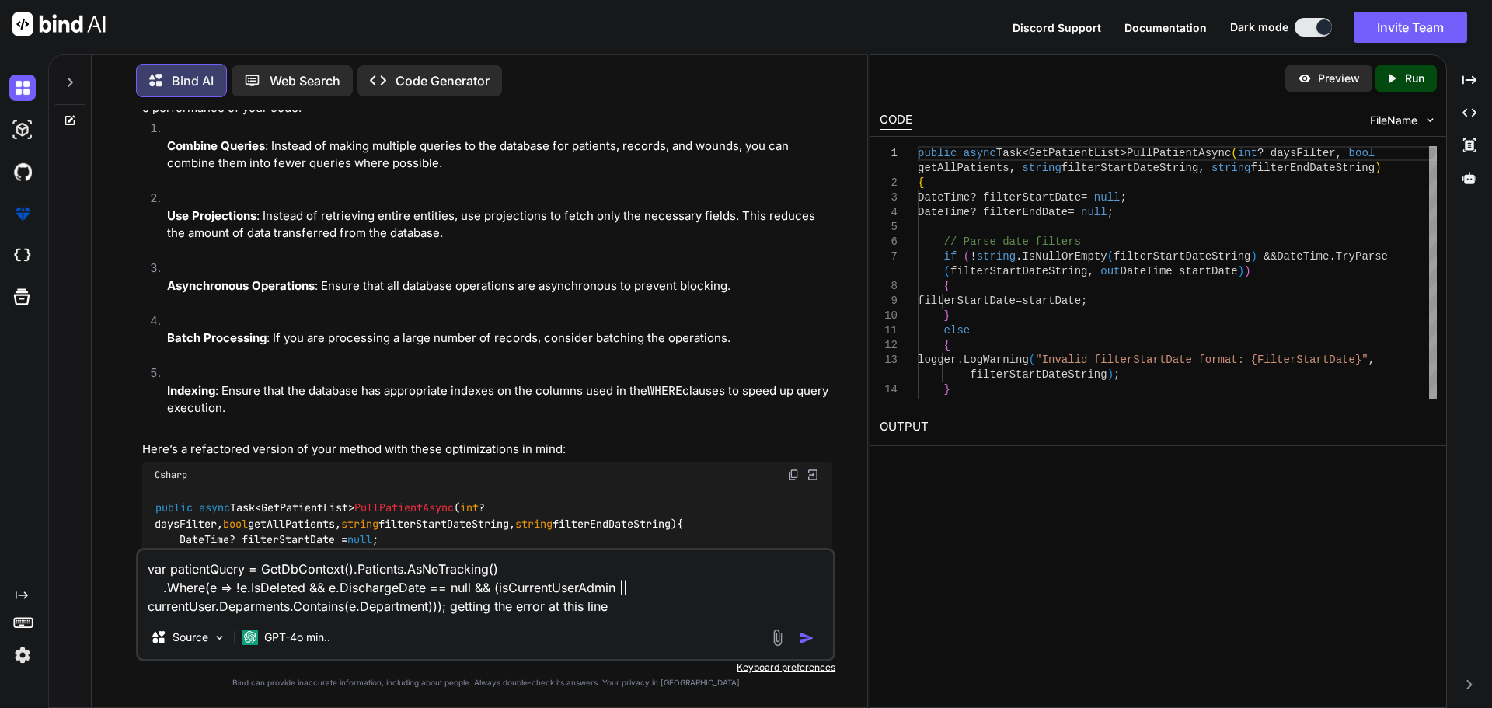
click at [541, 592] on textarea "var patientQuery = GetDbContext().Patients.AsNoTracking() .Where(e => !e.IsDele…" at bounding box center [485, 582] width 695 height 65
drag, startPoint x: 541, startPoint y: 592, endPoint x: 772, endPoint y: 590, distance: 231.5
click at [541, 592] on textarea "var patientQuery = GetDbContext().Patients.AsNoTracking() .Where(e => !e.IsDele…" at bounding box center [485, 582] width 695 height 65
click at [666, 618] on div "var patientQuery = GetDbContext().Patients.AsNoTracking() .Where(e => !e.IsDele…" at bounding box center [485, 604] width 699 height 113
click at [650, 616] on div "var patientQuery = GetDbContext().Patients.AsNoTracking() .Where(e => !e.IsDele…" at bounding box center [485, 604] width 699 height 113
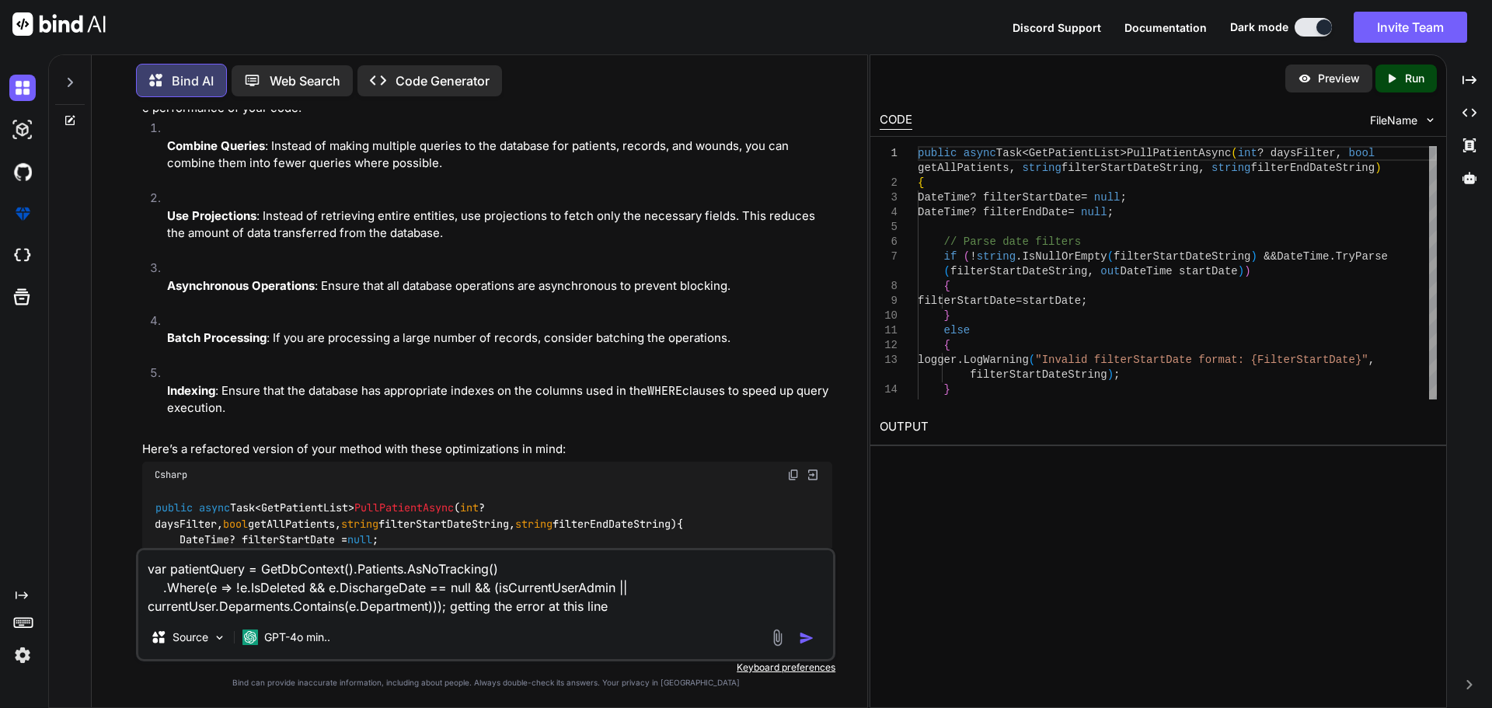
click at [631, 610] on textarea "var patientQuery = GetDbContext().Patients.AsNoTracking() .Where(e => !e.IsDele…" at bounding box center [485, 582] width 695 height 65
paste textarea "isCurrentUserAdmin"
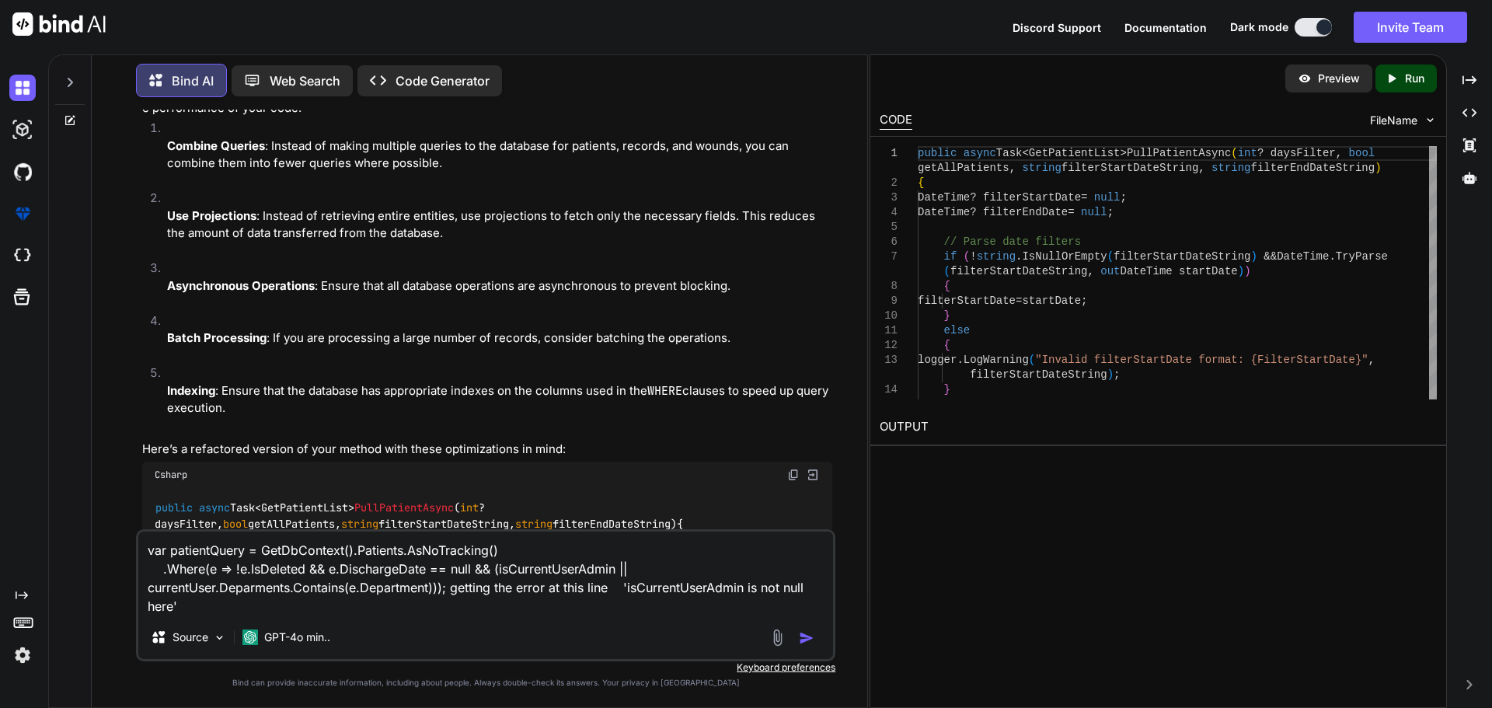
type textarea "var patientQuery = GetDbContext().Patients.AsNoTracking() .Where(e => !e.IsDele…"
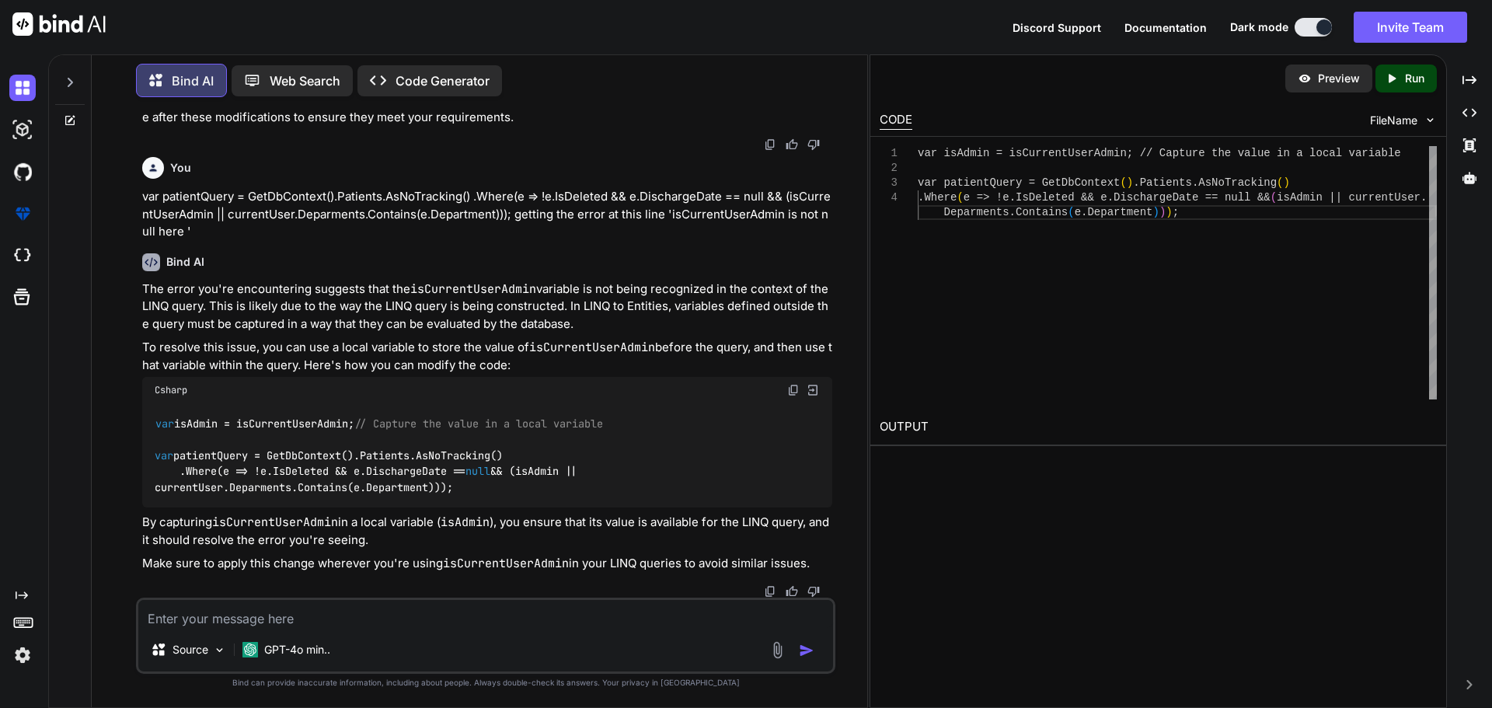
scroll to position [3969, 0]
click at [322, 612] on textarea at bounding box center [485, 614] width 695 height 28
click at [317, 622] on textarea at bounding box center [485, 614] width 695 height 28
type textarea "so provide me complete updated code for that"
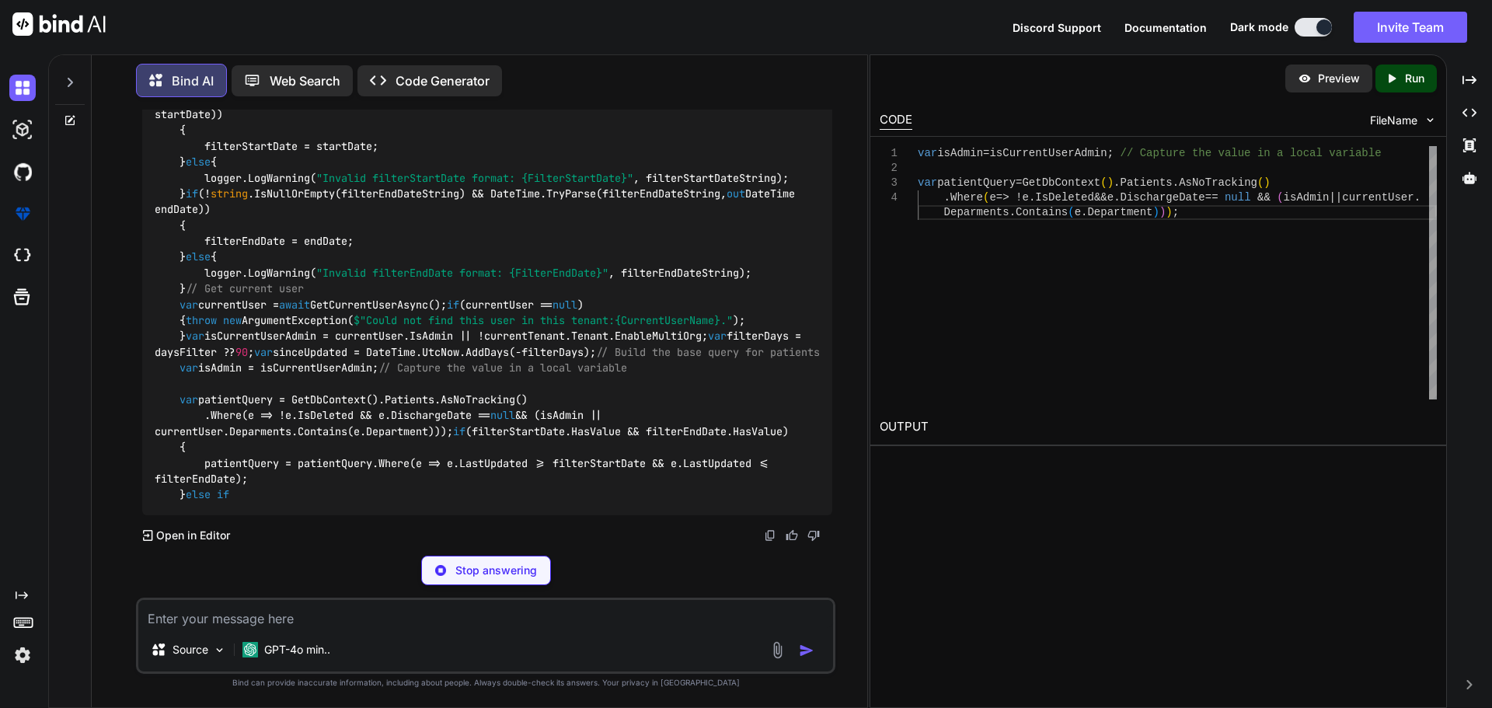
scroll to position [4911, 0]
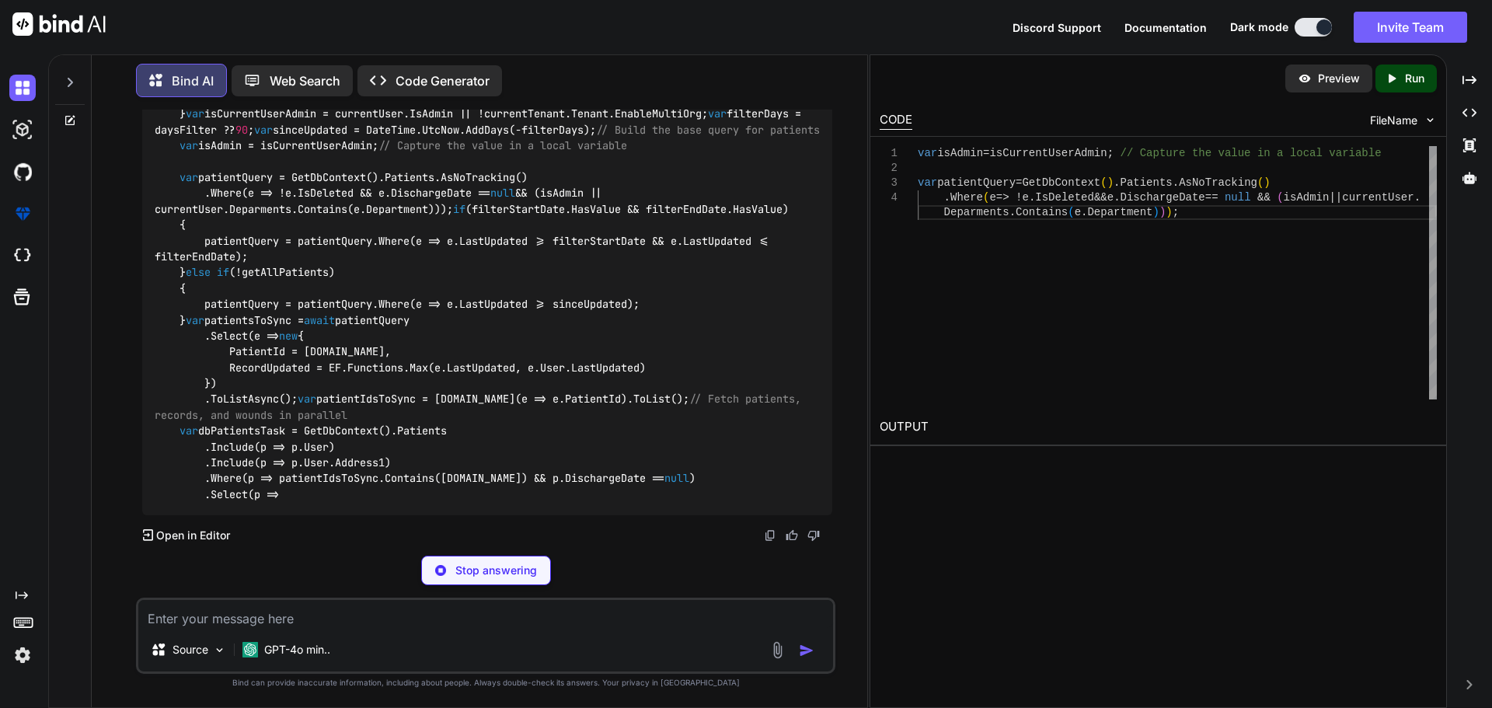
click at [392, 280] on code "public async Task<GetPatientList> PullPatientAsync ( int ? daysFilter, bool get…" at bounding box center [487, 154] width 665 height 698
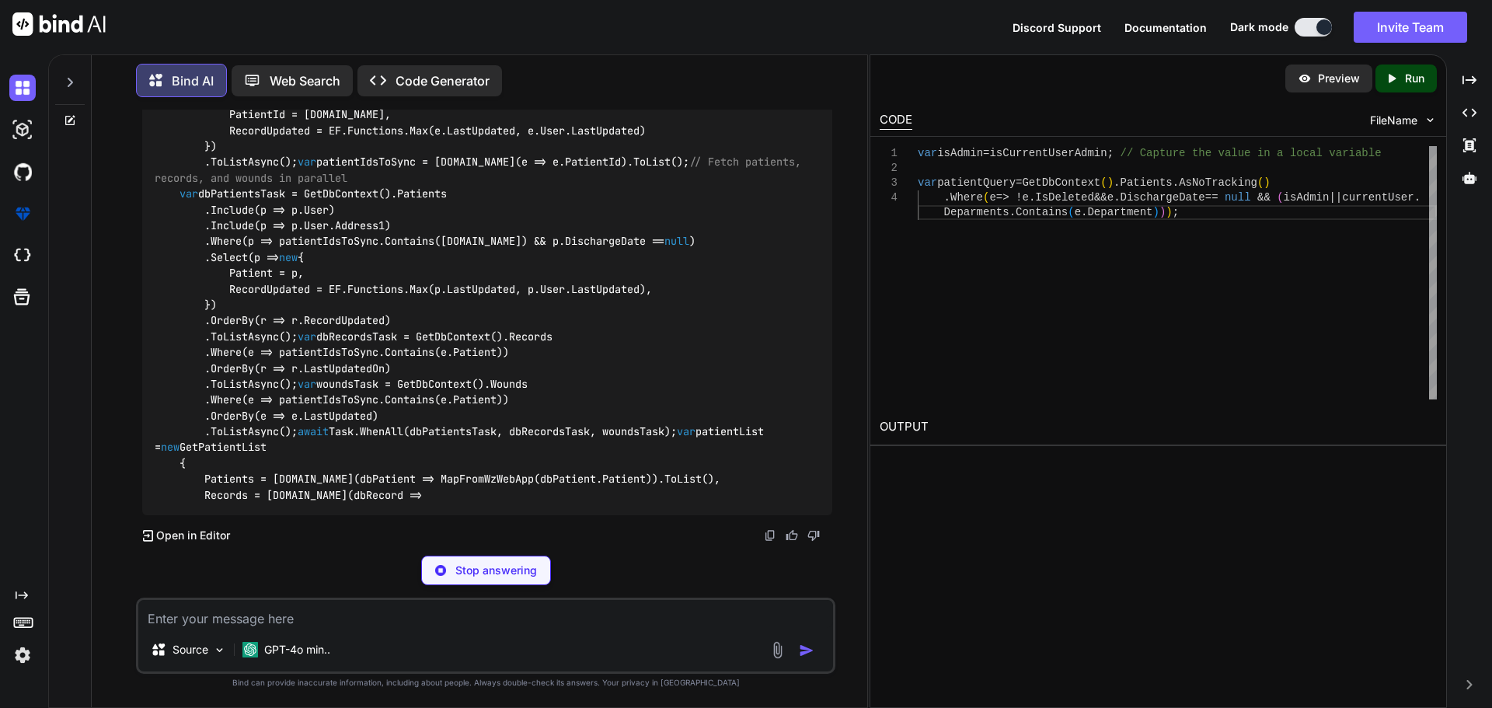
scroll to position [5066, 0]
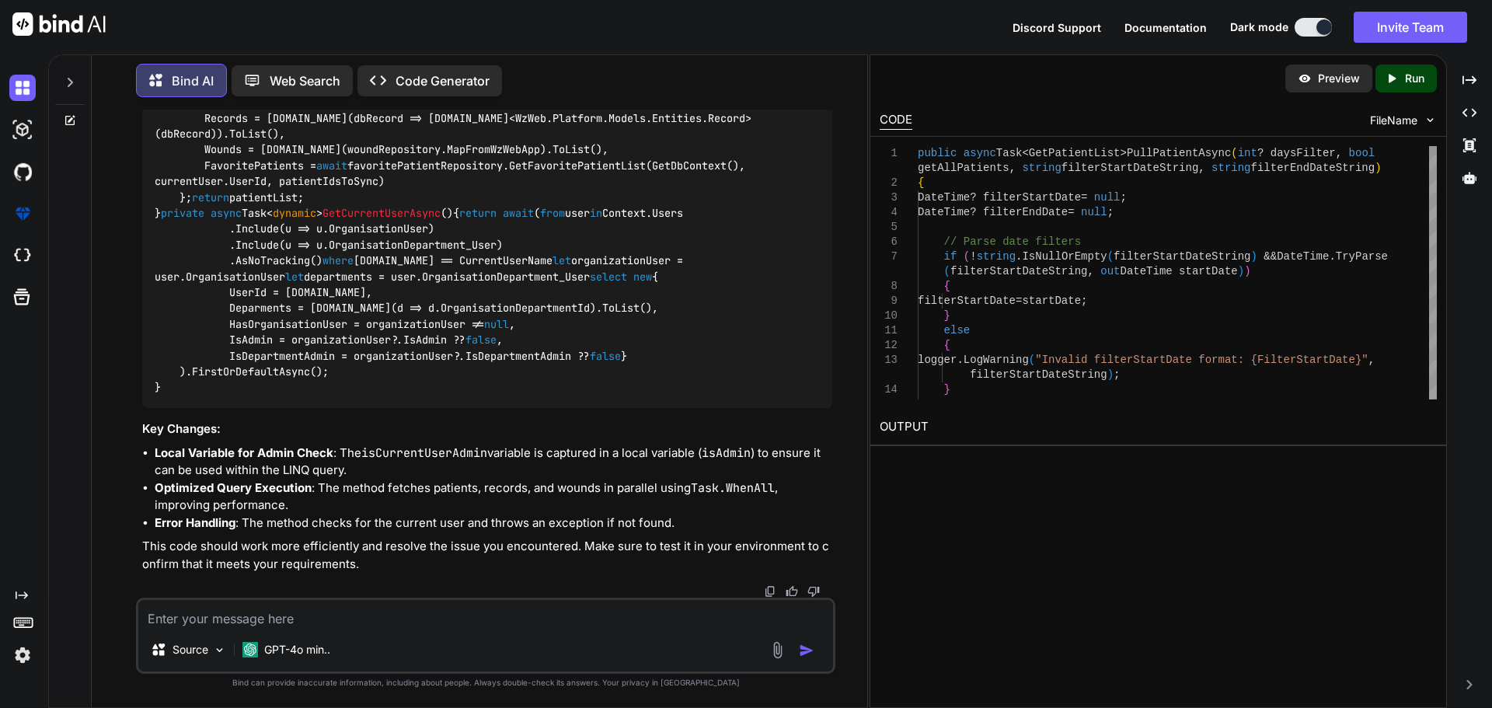
drag, startPoint x: 178, startPoint y: 299, endPoint x: 616, endPoint y: 357, distance: 442.0
copy code "var isAdmin = isCurrentUserAdmin; // Capture the value in a local variable var …"
click at [289, 618] on textarea at bounding box center [485, 614] width 695 height 28
type textarea "getting this error"
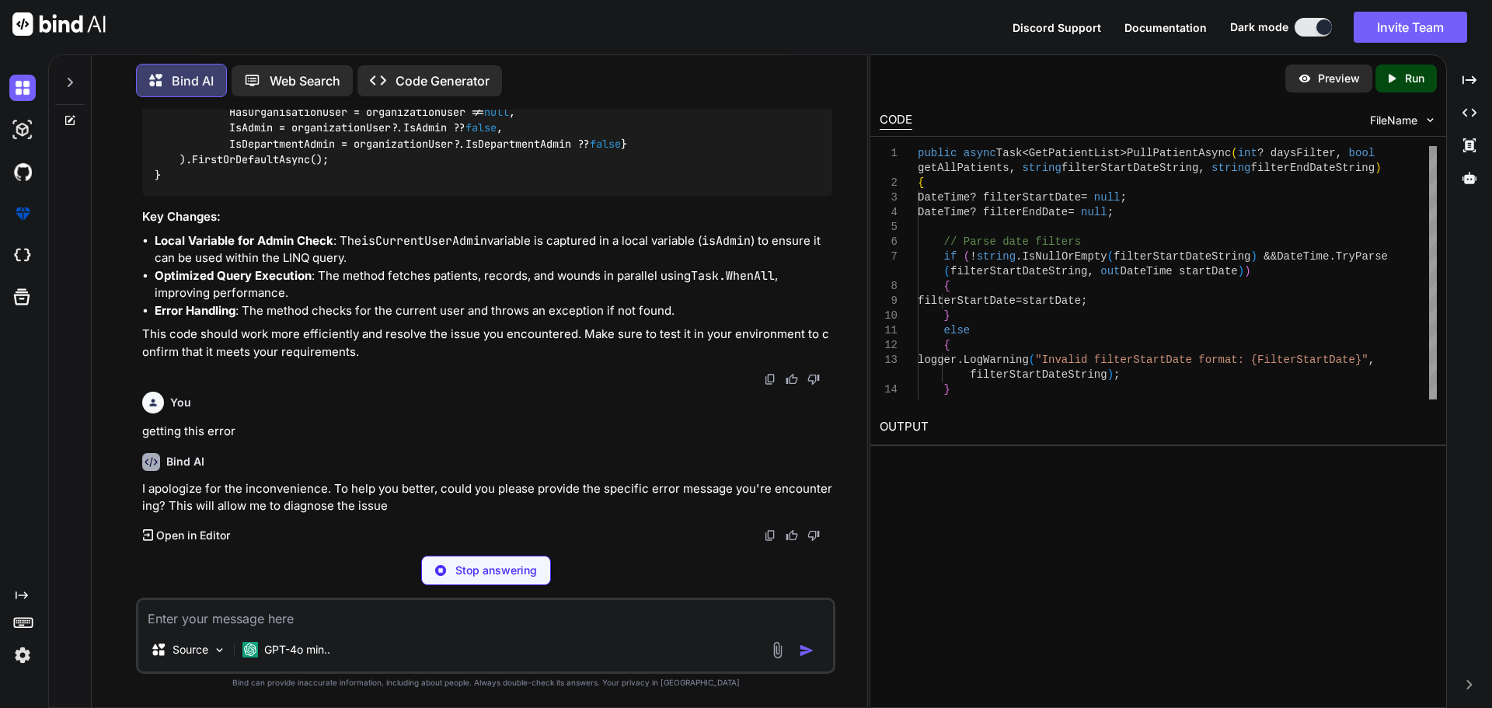
scroll to position [6464, 0]
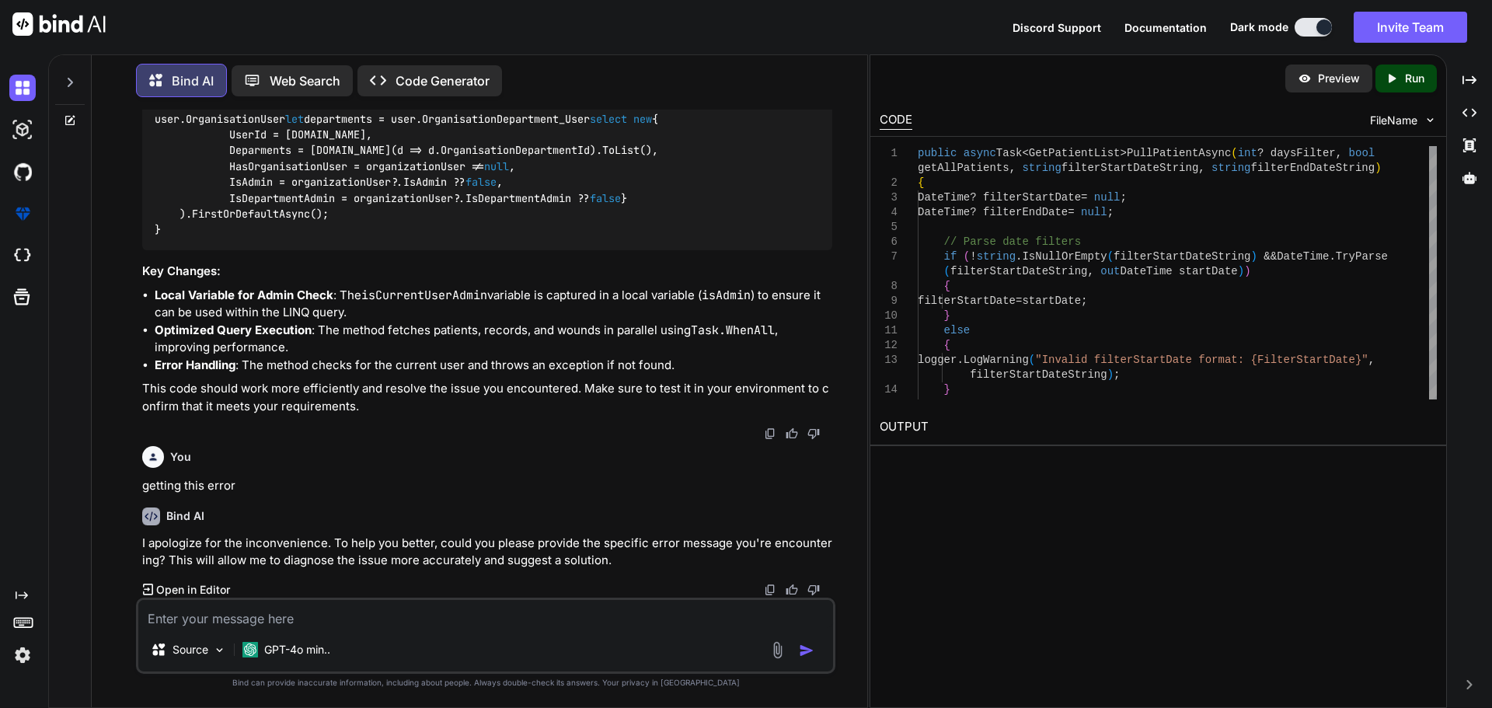
click at [424, 353] on li "Optimized Query Execution : The method fetches patients, records, and wounds in…" at bounding box center [493, 339] width 677 height 35
click at [332, 538] on p "I apologize for the inconvenience. To help you better, could you please provide…" at bounding box center [487, 551] width 690 height 35
click at [296, 622] on textarea at bounding box center [485, 614] width 695 height 28
type textarea "so provide me updated code"
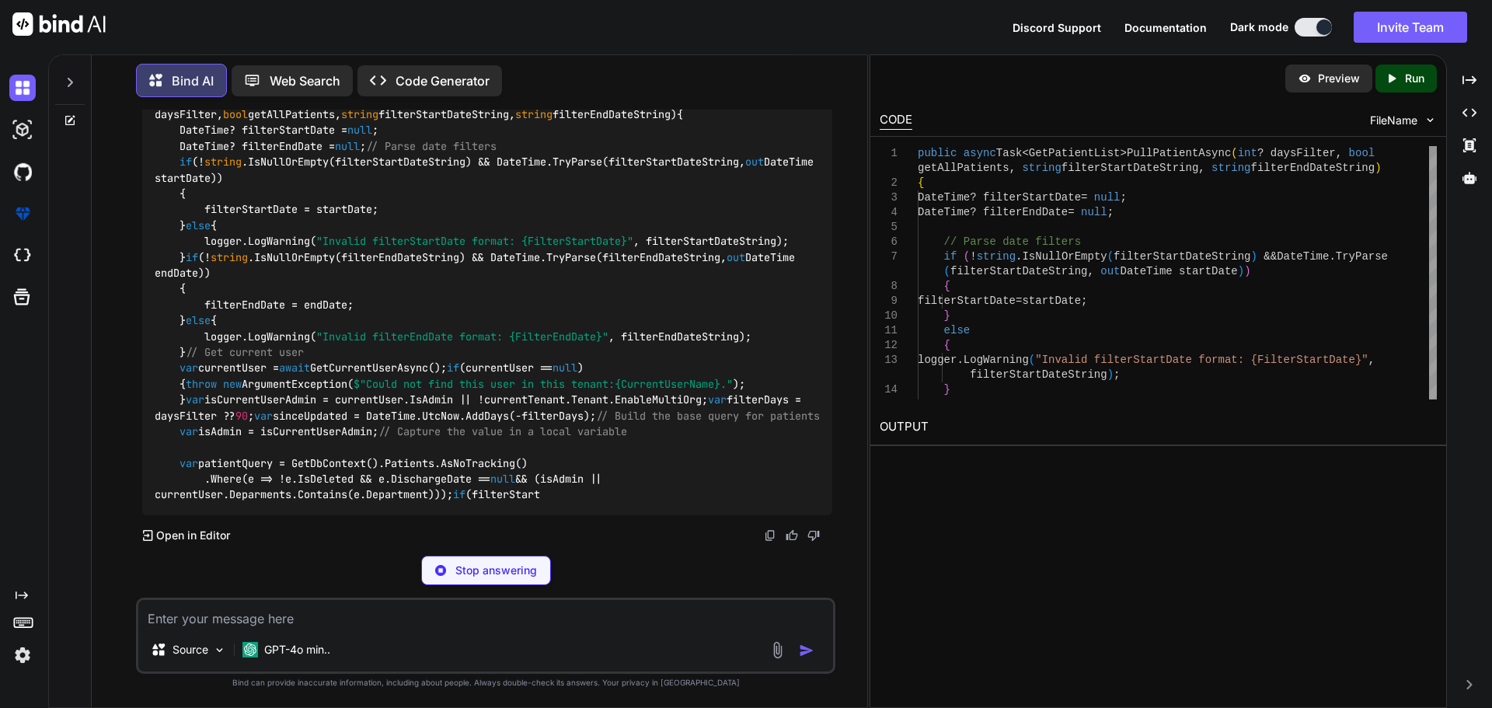
scroll to position [7459, 0]
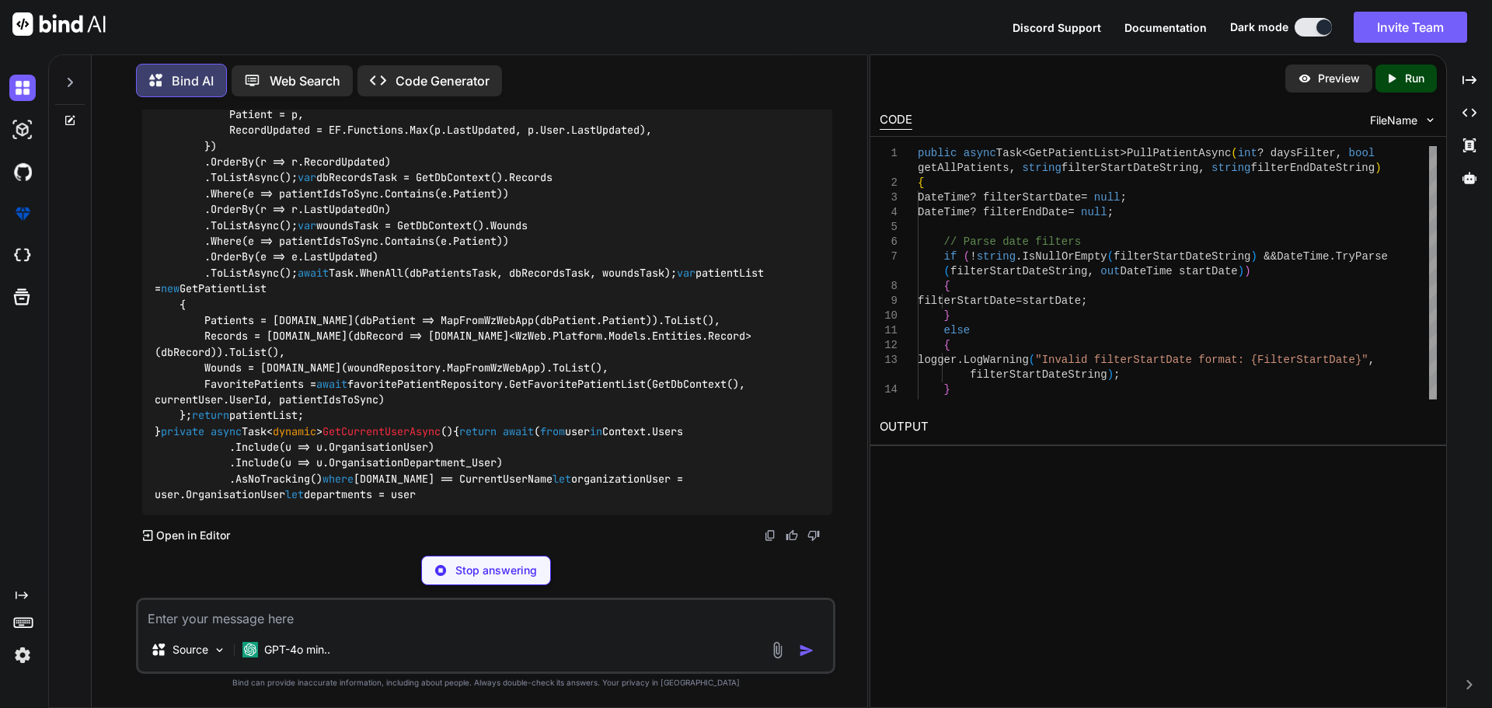
drag, startPoint x: 172, startPoint y: 433, endPoint x: 542, endPoint y: 456, distance: 370.5
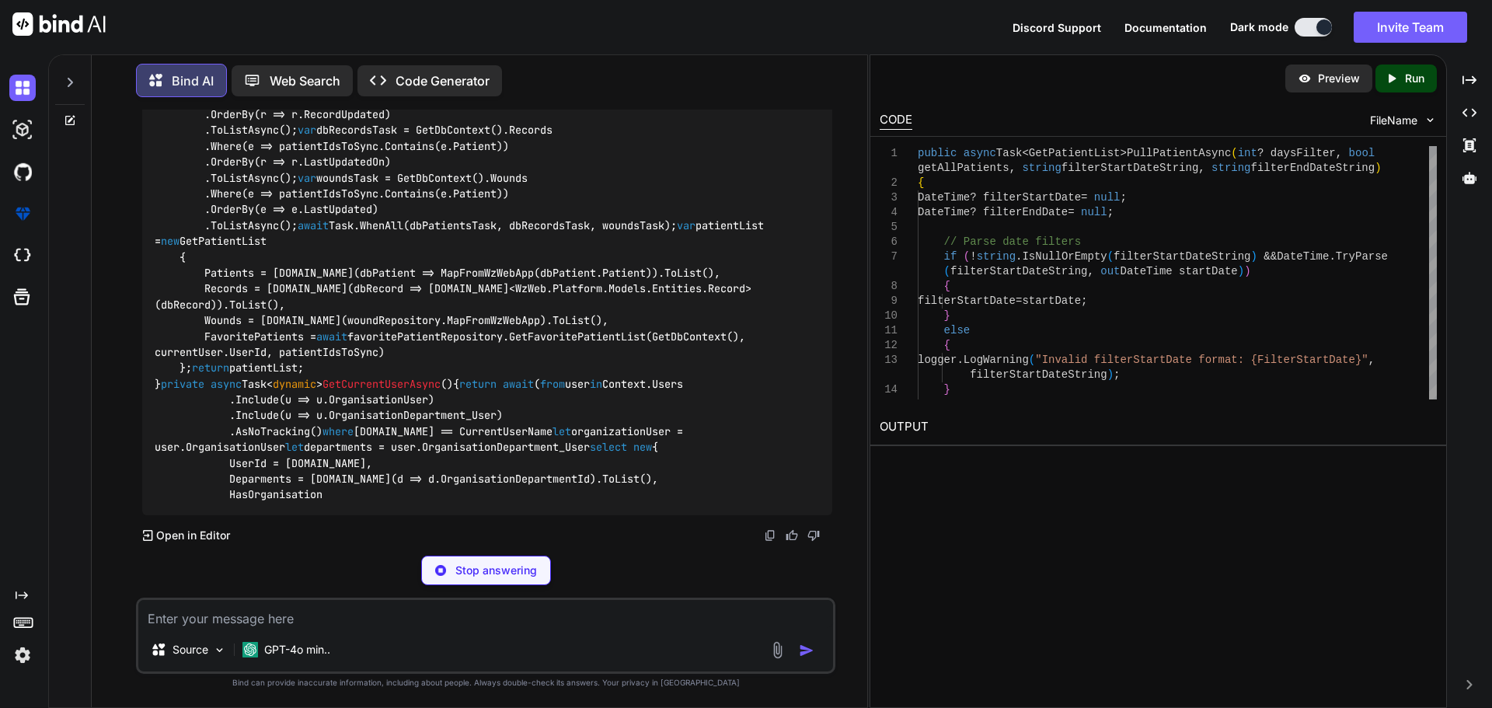
copy code "var patientQuery = GetDbContext().Patients.AsNoTracking() .Where(e => !e.IsDele…"
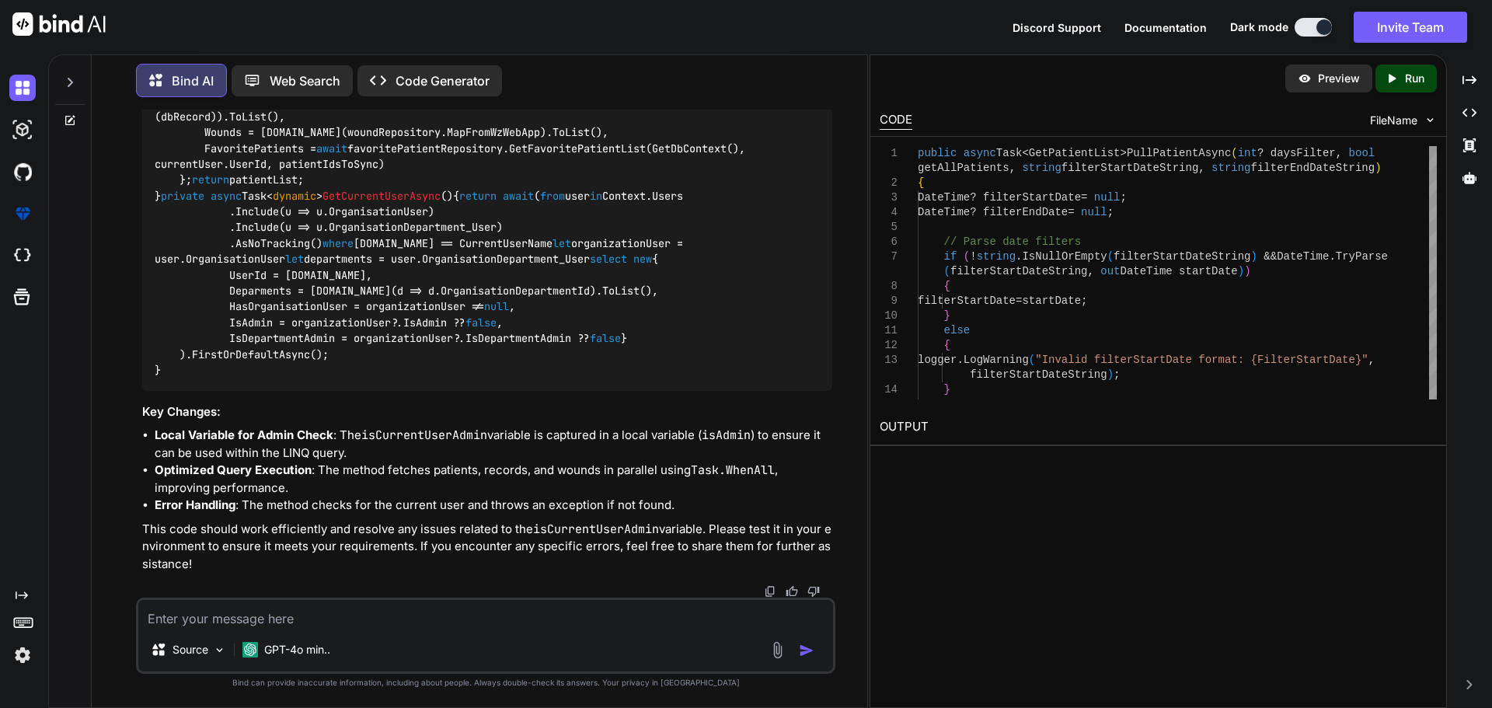
click at [243, 614] on textarea at bounding box center [485, 614] width 695 height 28
paste textarea "var isCurrentUserAdmin = currentUser.IsAdmin || !currentTenant.Tenant.EnableMul…"
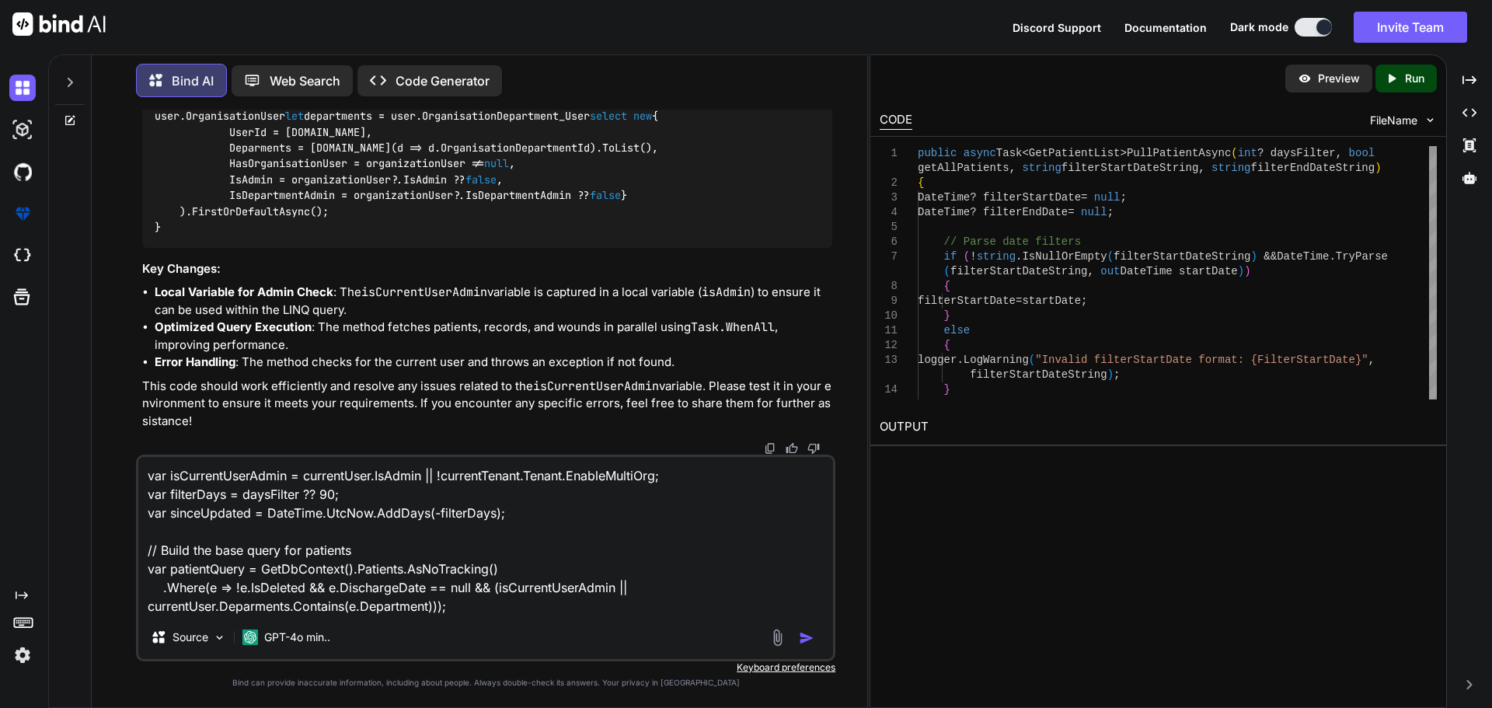
click at [197, 479] on textarea "var isCurrentUserAdmin = currentUser.IsAdmin || !currentTenant.Tenant.EnableMul…" at bounding box center [485, 536] width 695 height 158
drag, startPoint x: 197, startPoint y: 479, endPoint x: 485, endPoint y: 510, distance: 289.2
click at [200, 479] on textarea "var isCurrentUserAdmin = currentUser.IsAdmin || !currentTenant.Tenant.EnableMul…" at bounding box center [485, 536] width 695 height 158
click at [489, 611] on textarea "var isCurrentUserAdmin = currentUser.IsAdmin || !currentTenant.Tenant.EnableMul…" at bounding box center [485, 536] width 695 height 158
paste textarea "isCurrentUserAdmin"
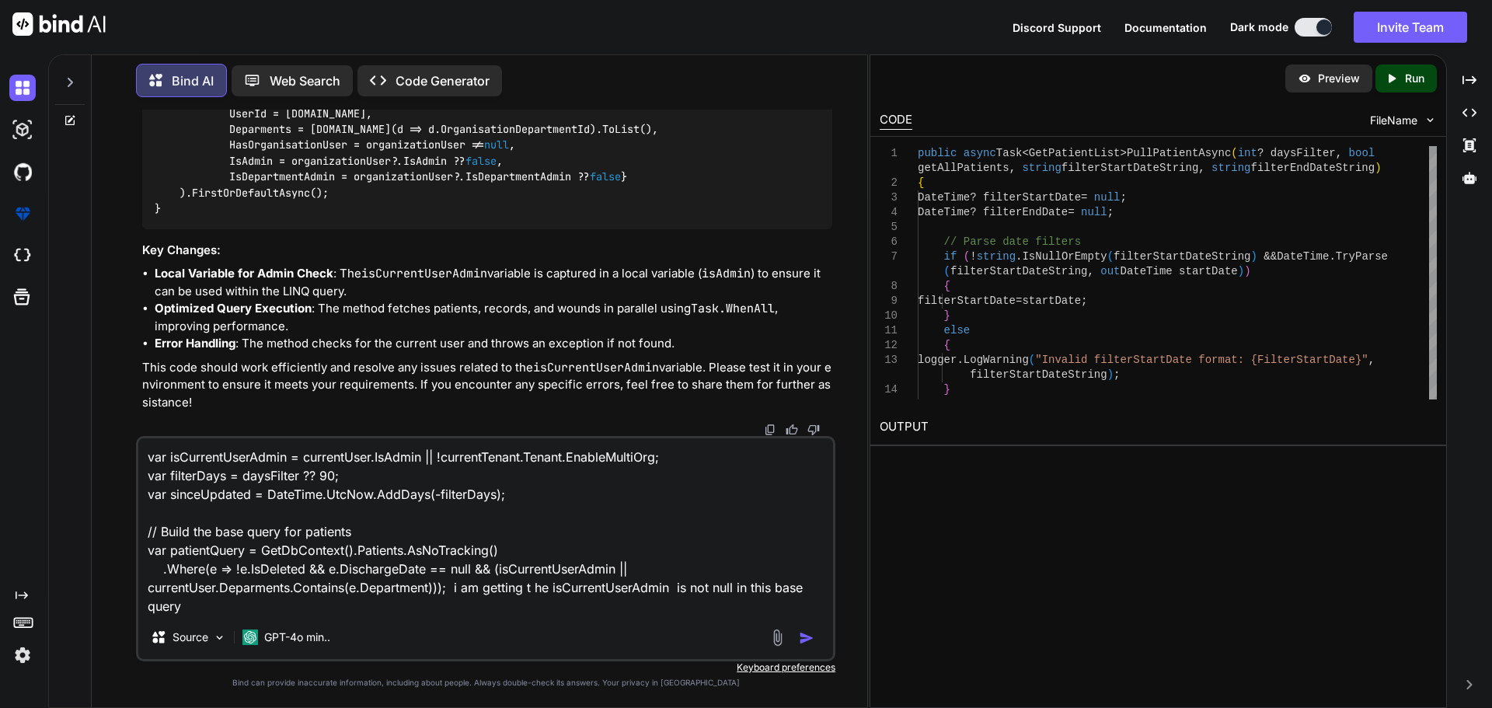
type textarea "var isCurrentUserAdmin = currentUser.IsAdmin || !currentTenant.Tenant.EnableMul…"
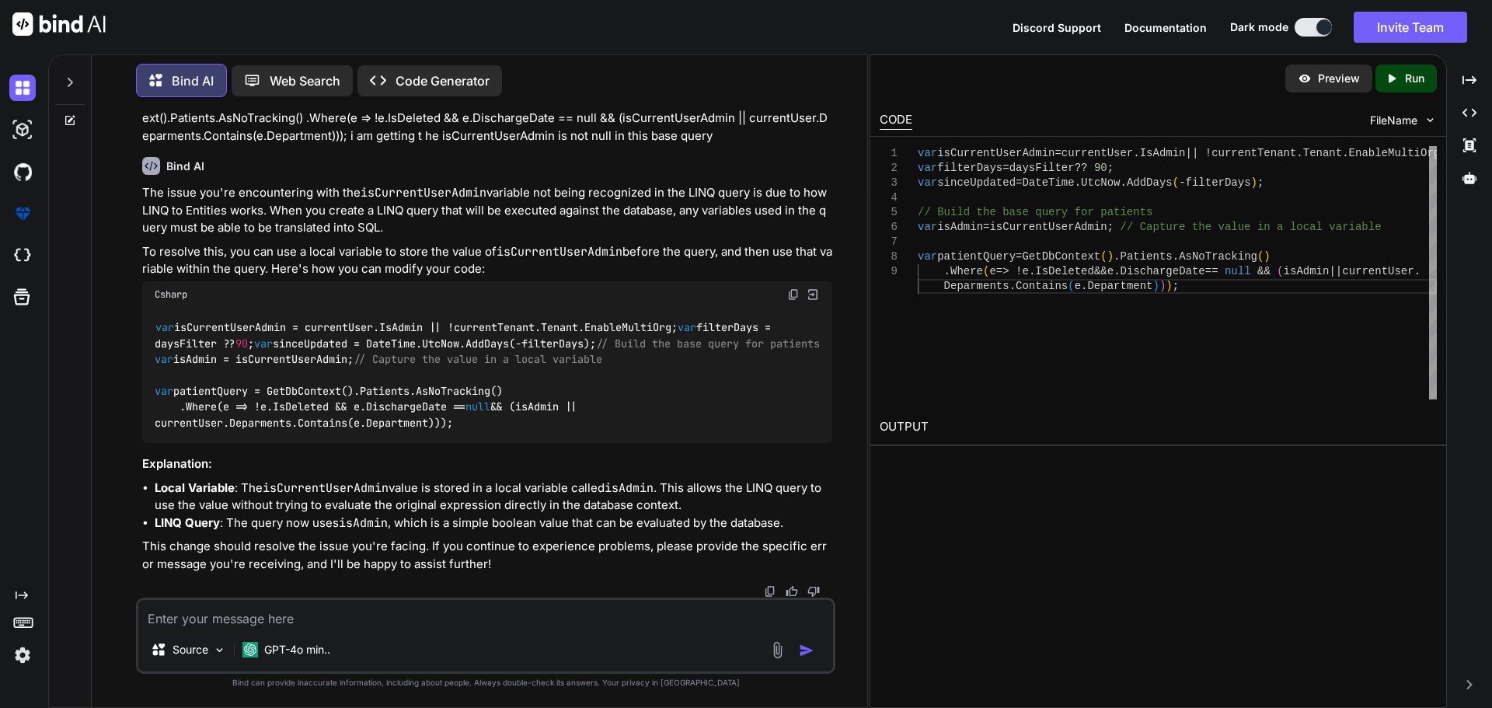
scroll to position [9427, 0]
drag, startPoint x: 155, startPoint y: 359, endPoint x: 486, endPoint y: 434, distance: 338.5
click at [482, 436] on div "var isCurrentUserAdmin = currentUser.IsAdmin || !currentTenant.Tenant.EnableMul…" at bounding box center [487, 376] width 690 height 136
